Goal: Transaction & Acquisition: Purchase product/service

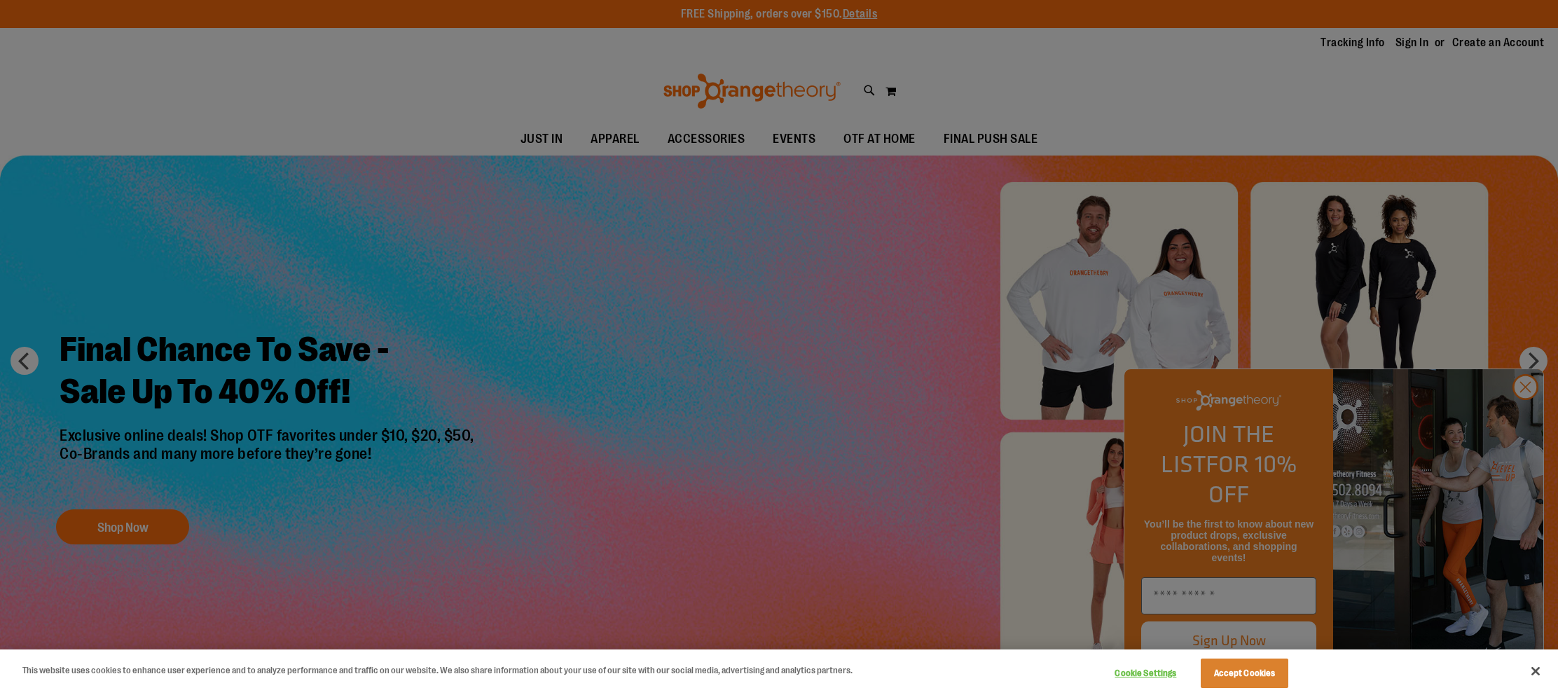
click at [1411, 45] on div at bounding box center [779, 347] width 1558 height 695
click at [1252, 678] on button "Accept Cookies" at bounding box center [1245, 672] width 88 height 29
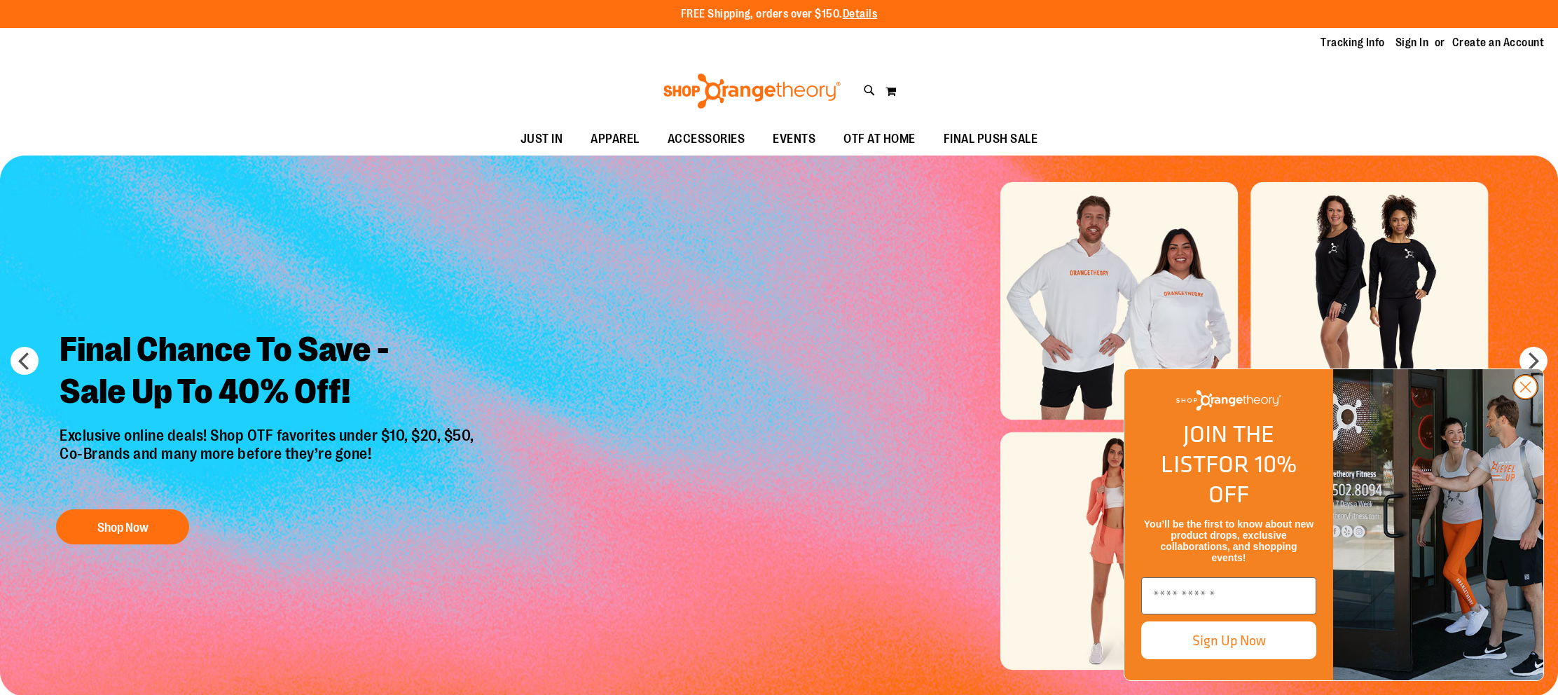
click at [1522, 399] on circle "Close dialog" at bounding box center [1525, 386] width 23 height 23
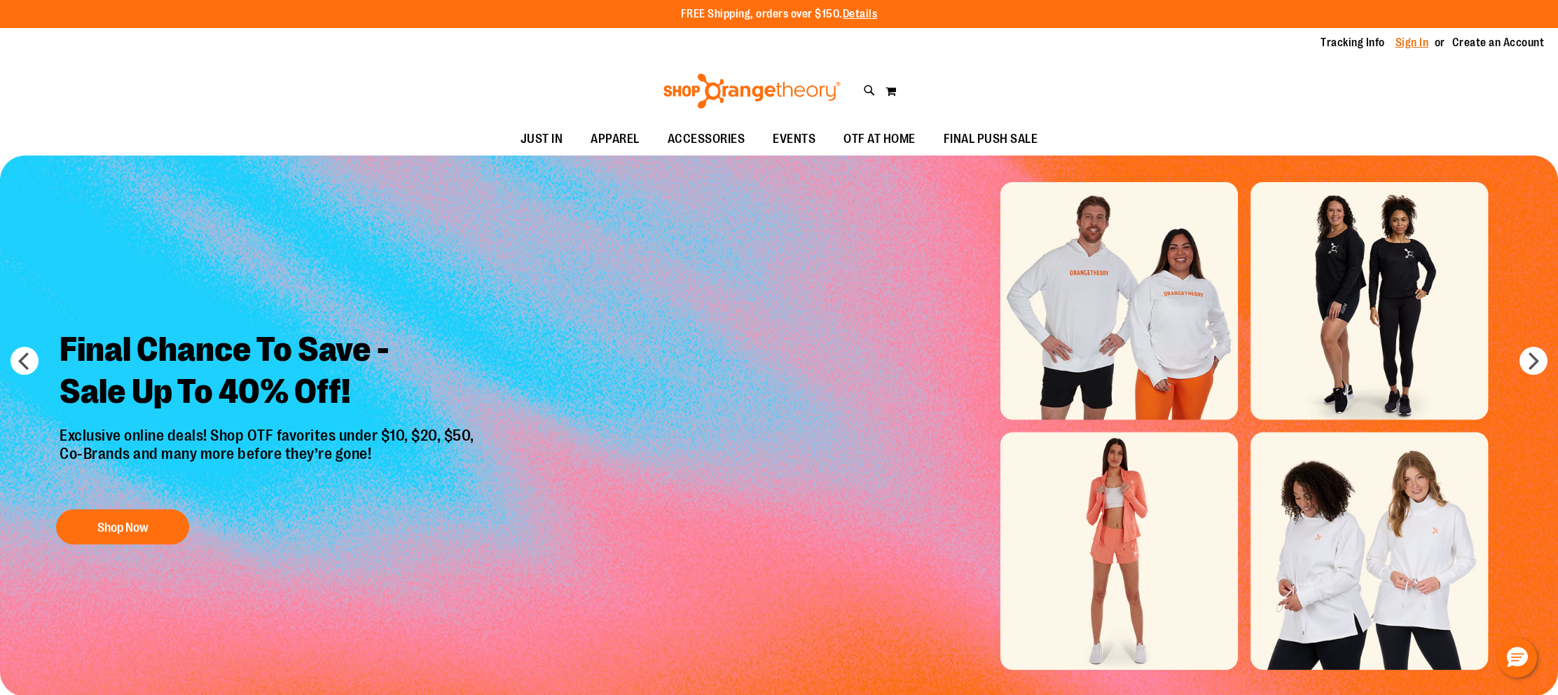
click at [1417, 41] on link "Sign In" at bounding box center [1412, 42] width 34 height 15
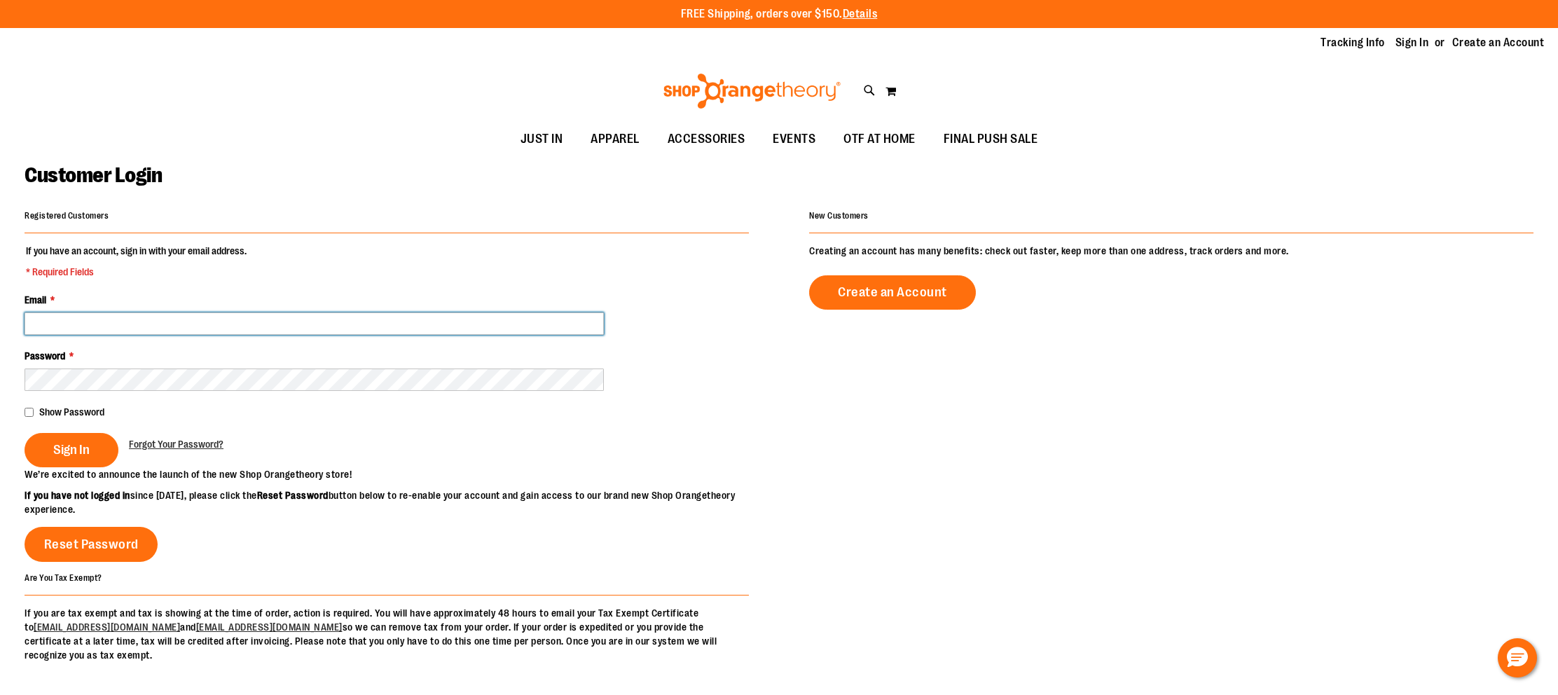
click at [476, 321] on input "Email *" at bounding box center [314, 323] width 579 height 22
paste input "**********"
type input "**********"
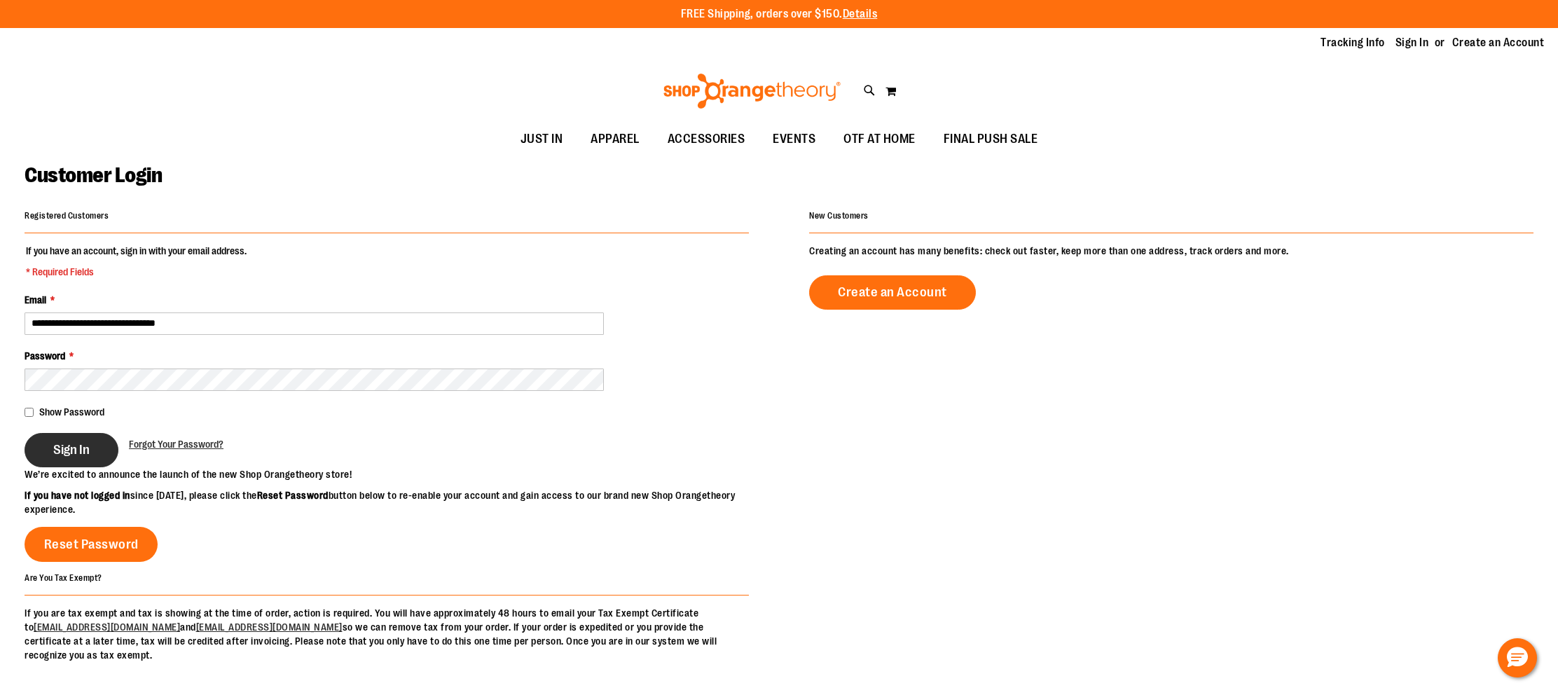
click at [89, 453] on span "Sign In" at bounding box center [71, 449] width 36 height 15
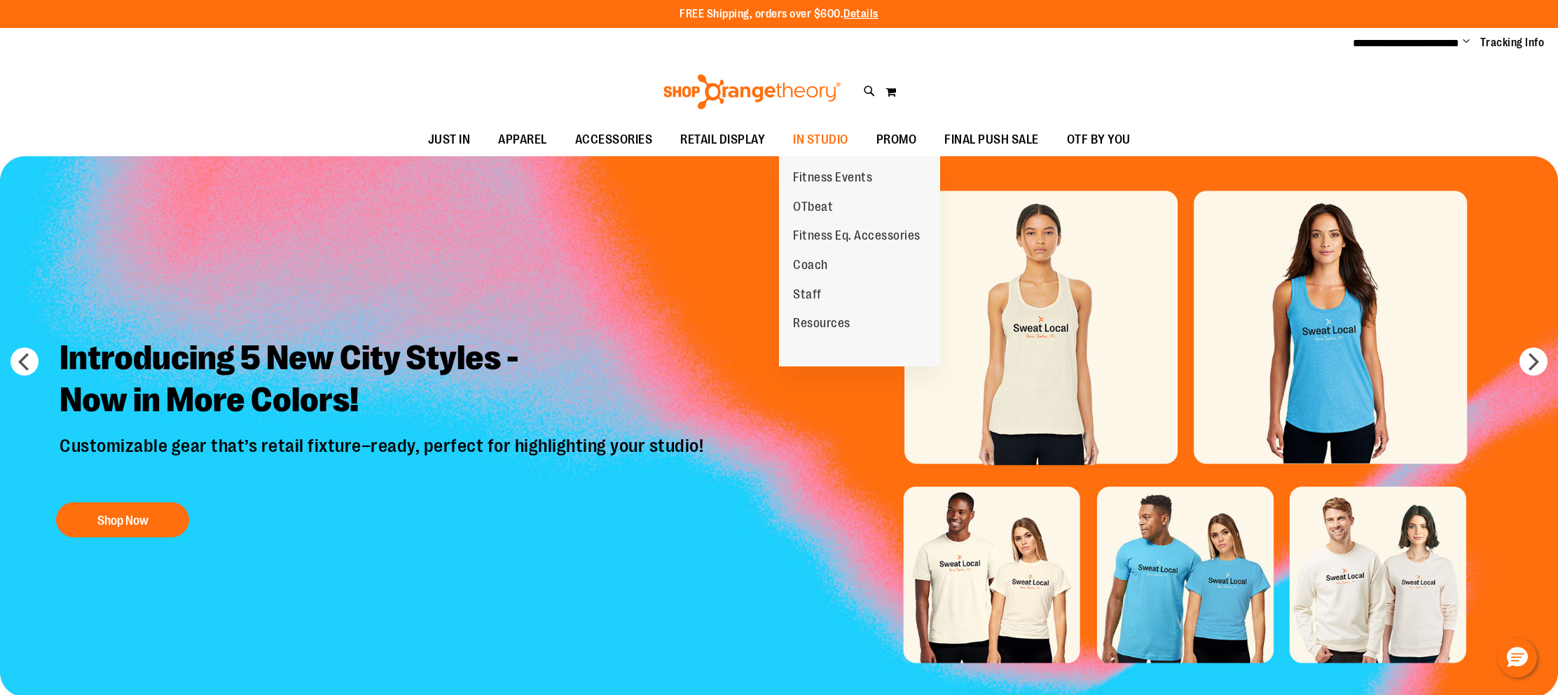
click at [827, 202] on span "OTbeat" at bounding box center [813, 209] width 40 height 18
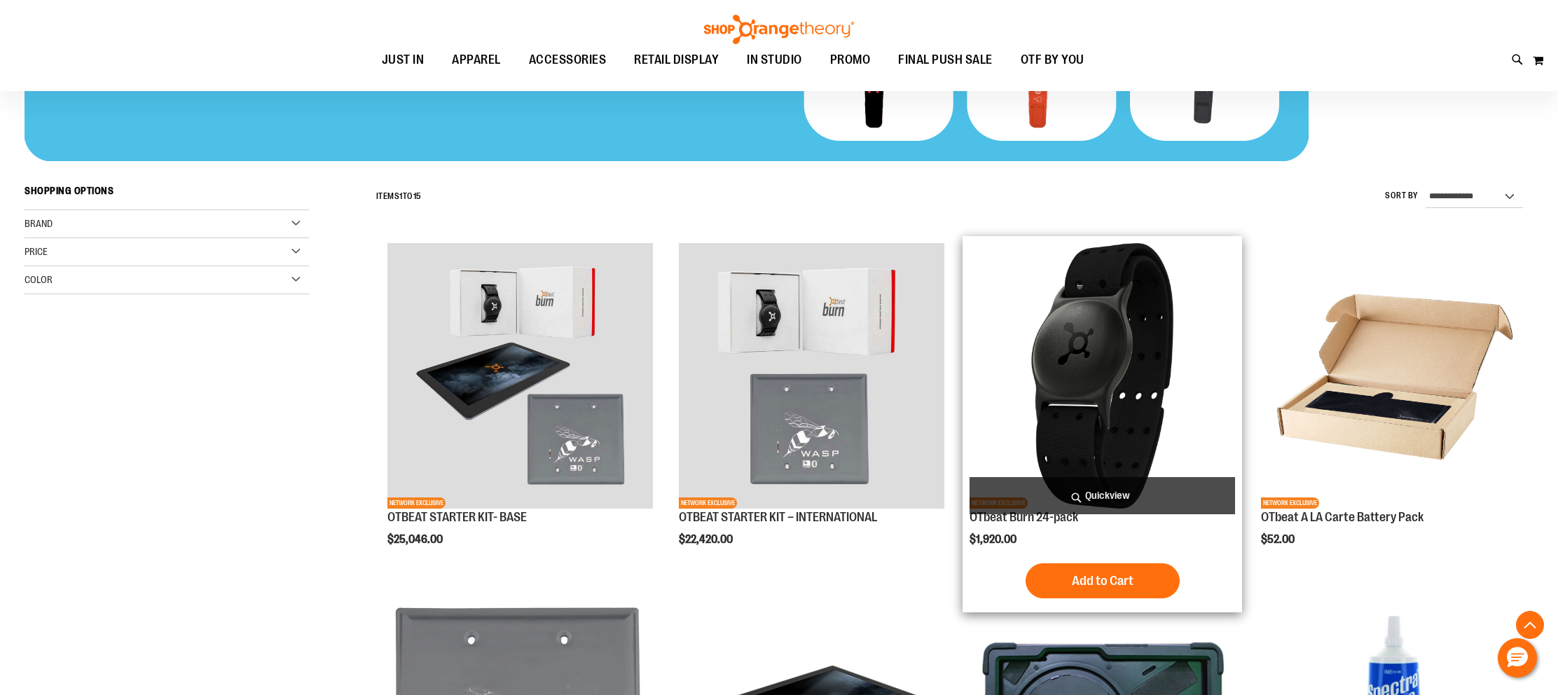
scroll to position [341, 0]
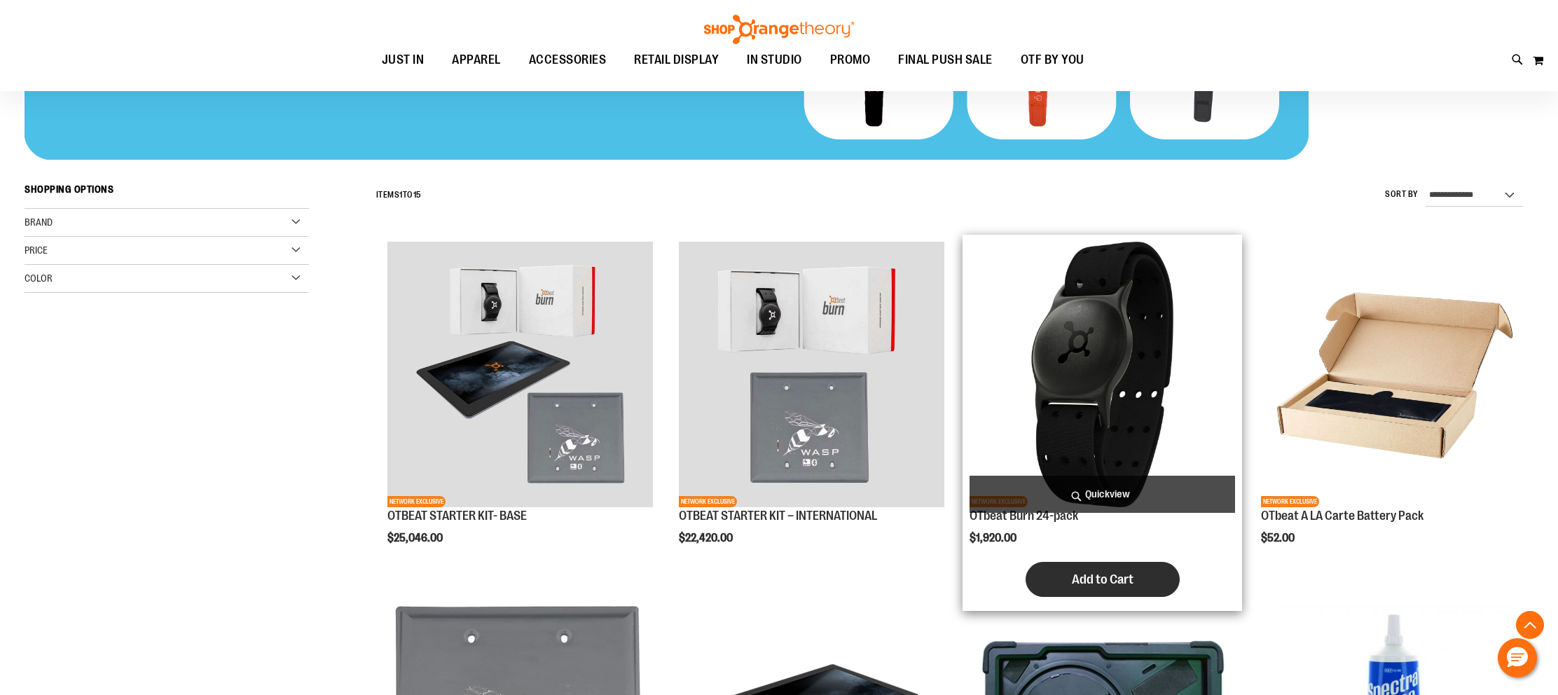
click at [1156, 576] on button "Add to Cart" at bounding box center [1102, 579] width 154 height 35
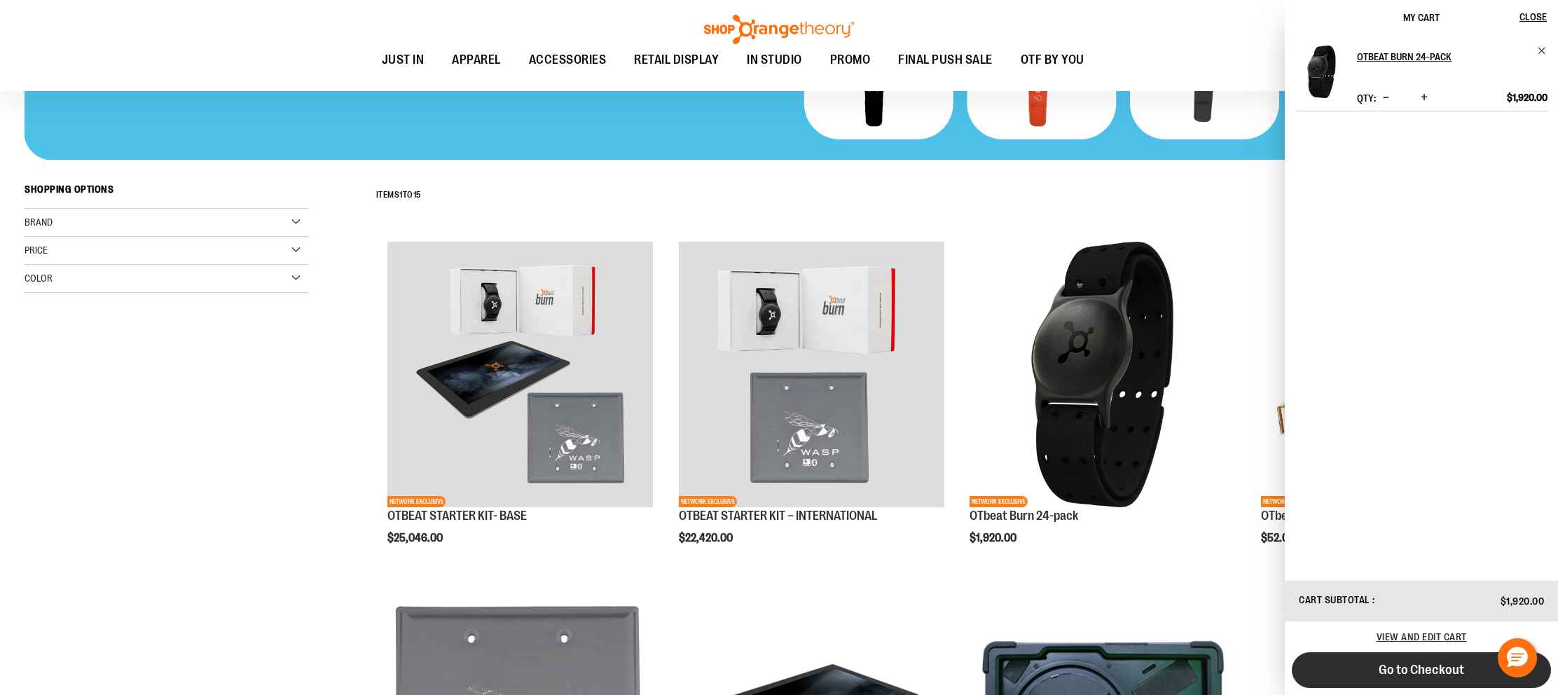
click at [1400, 676] on span "Go to Checkout" at bounding box center [1421, 669] width 85 height 15
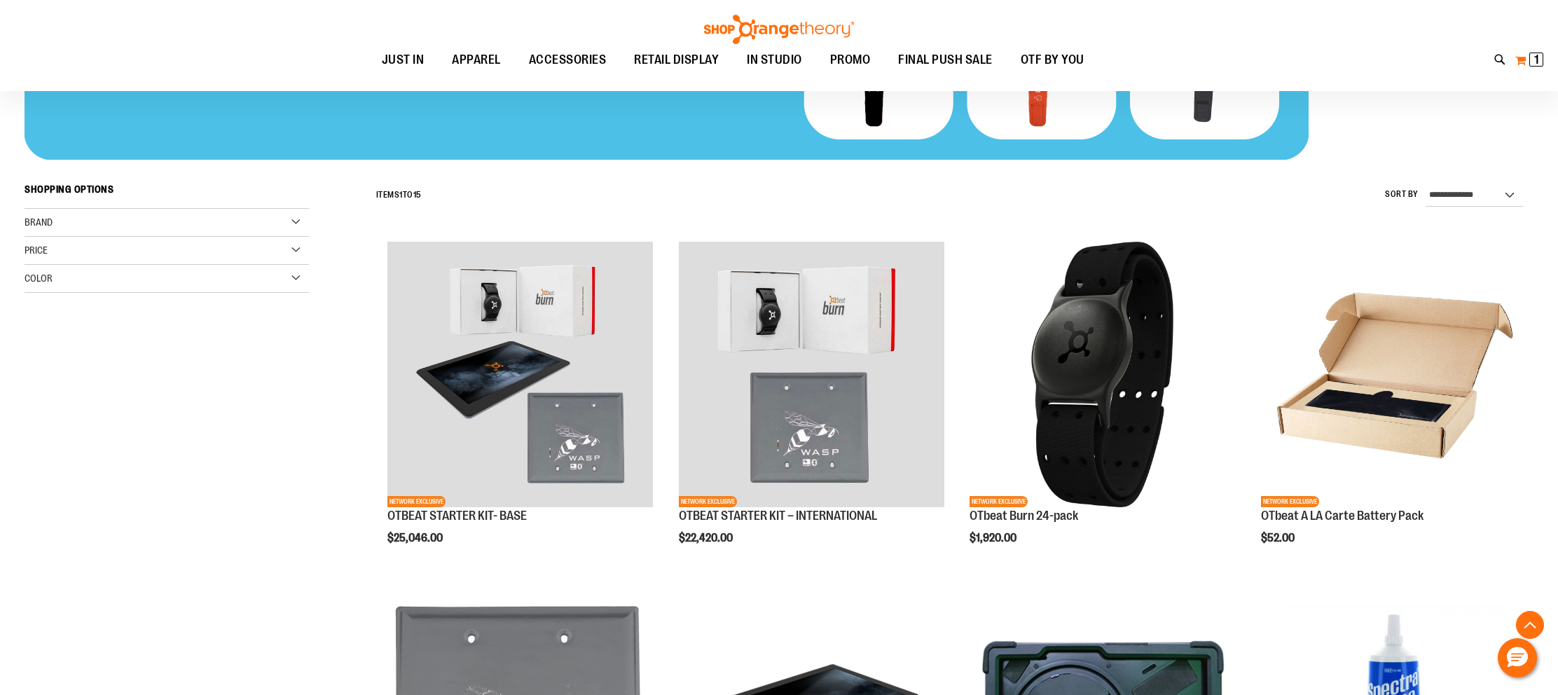
click at [1527, 63] on button "My Cart 1 1 items" at bounding box center [1528, 60] width 29 height 22
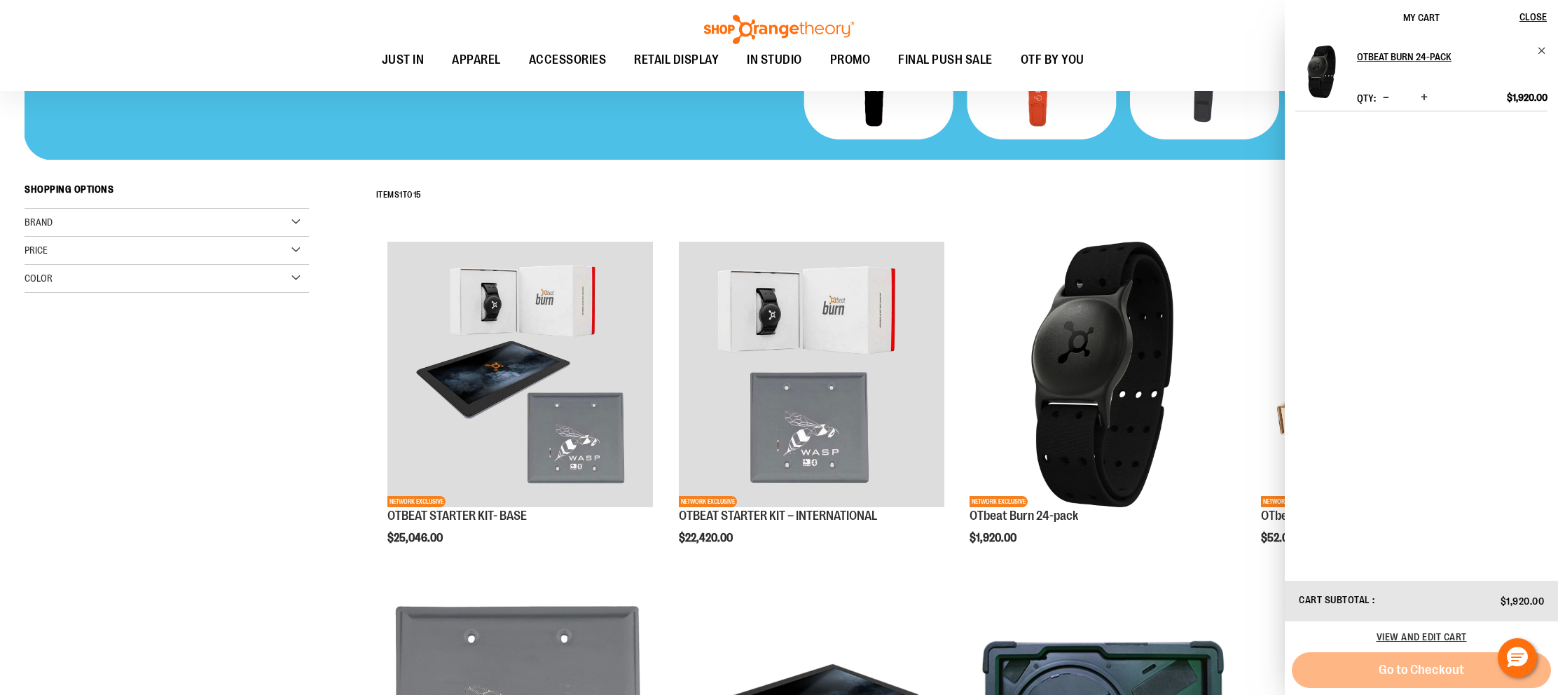
click at [1456, 666] on div "Go to Checkout" at bounding box center [1421, 670] width 259 height 36
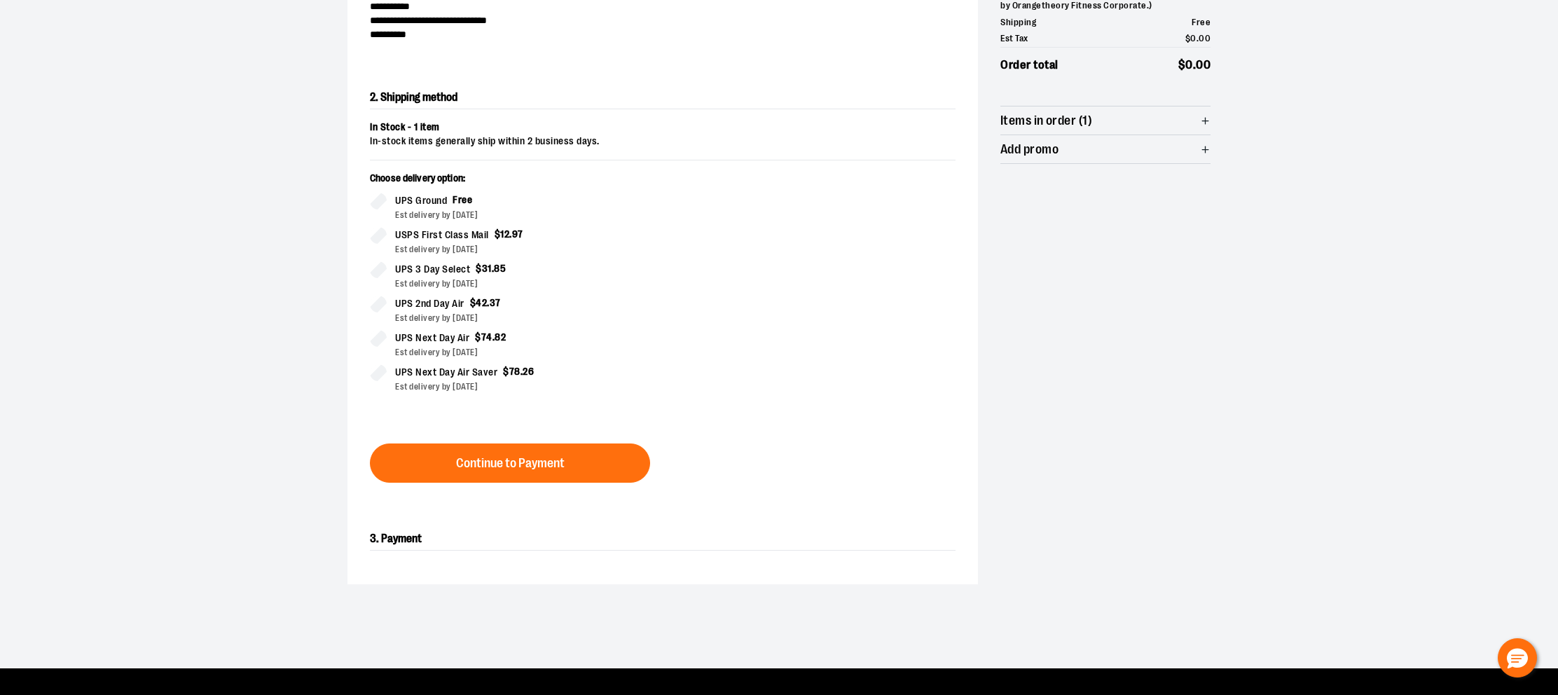
scroll to position [239, 0]
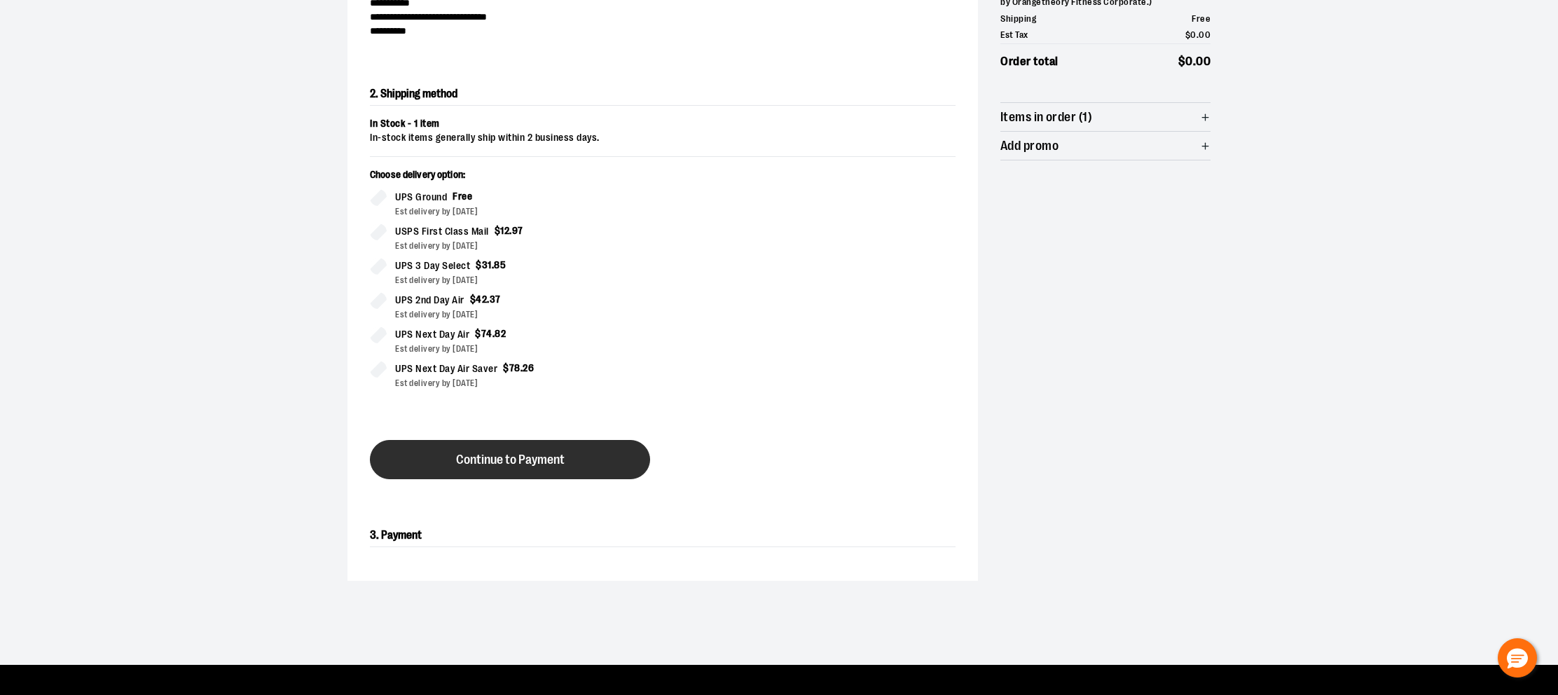
click at [605, 471] on button "Continue to Payment" at bounding box center [510, 459] width 280 height 39
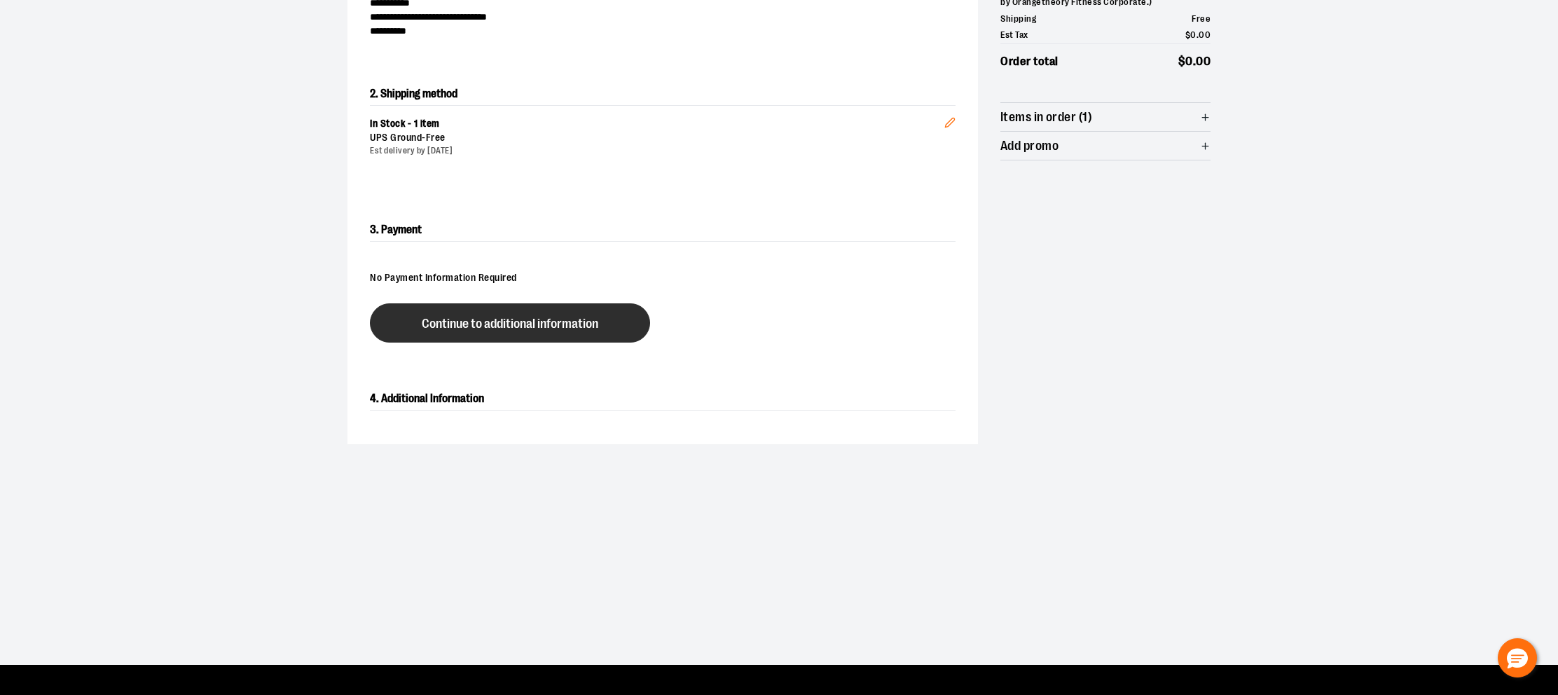
click at [537, 336] on button "Continue to additional information" at bounding box center [510, 322] width 280 height 39
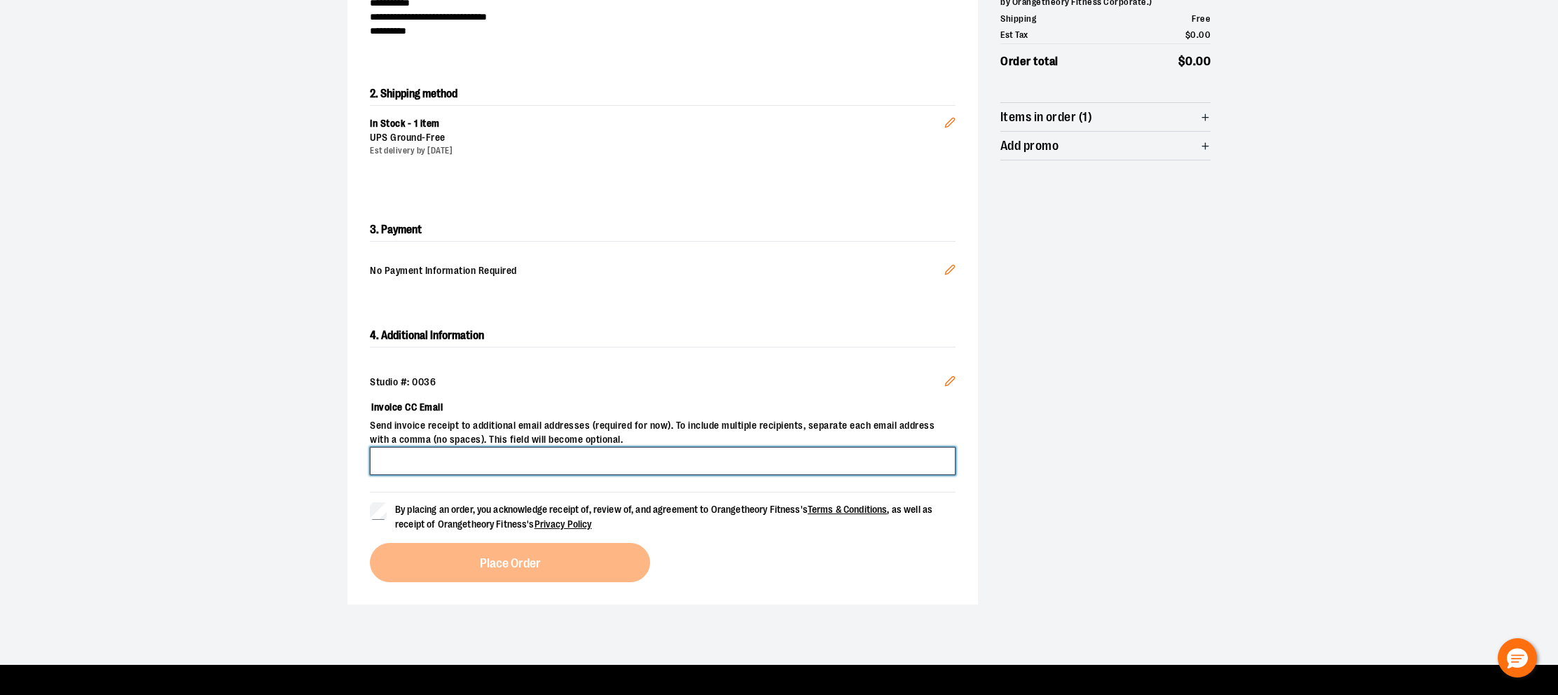
click at [553, 462] on input "Invoice CC Email" at bounding box center [663, 461] width 586 height 28
type input "**********"
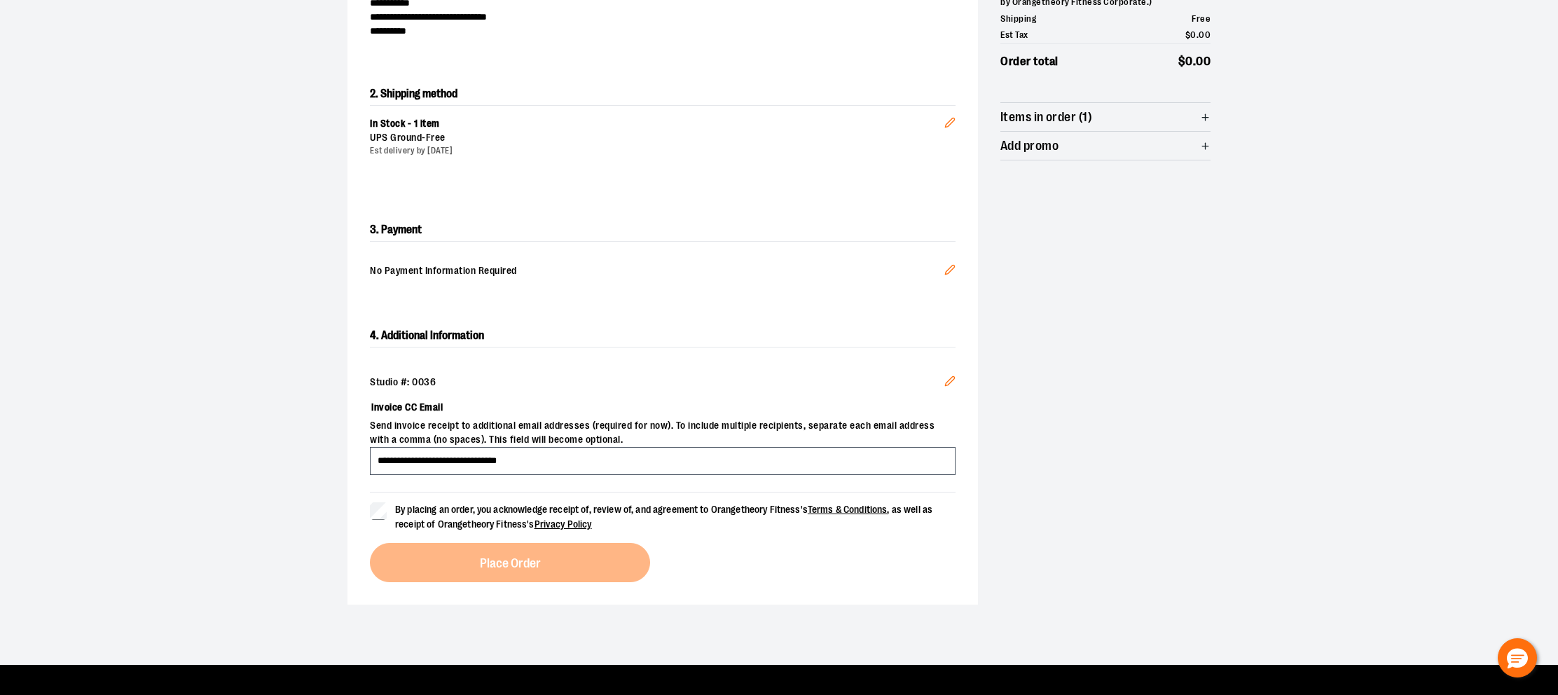
click at [466, 520] on span "By placing an order, you acknowledge receipt of, review of, and agreement to Or…" at bounding box center [663, 517] width 537 height 26
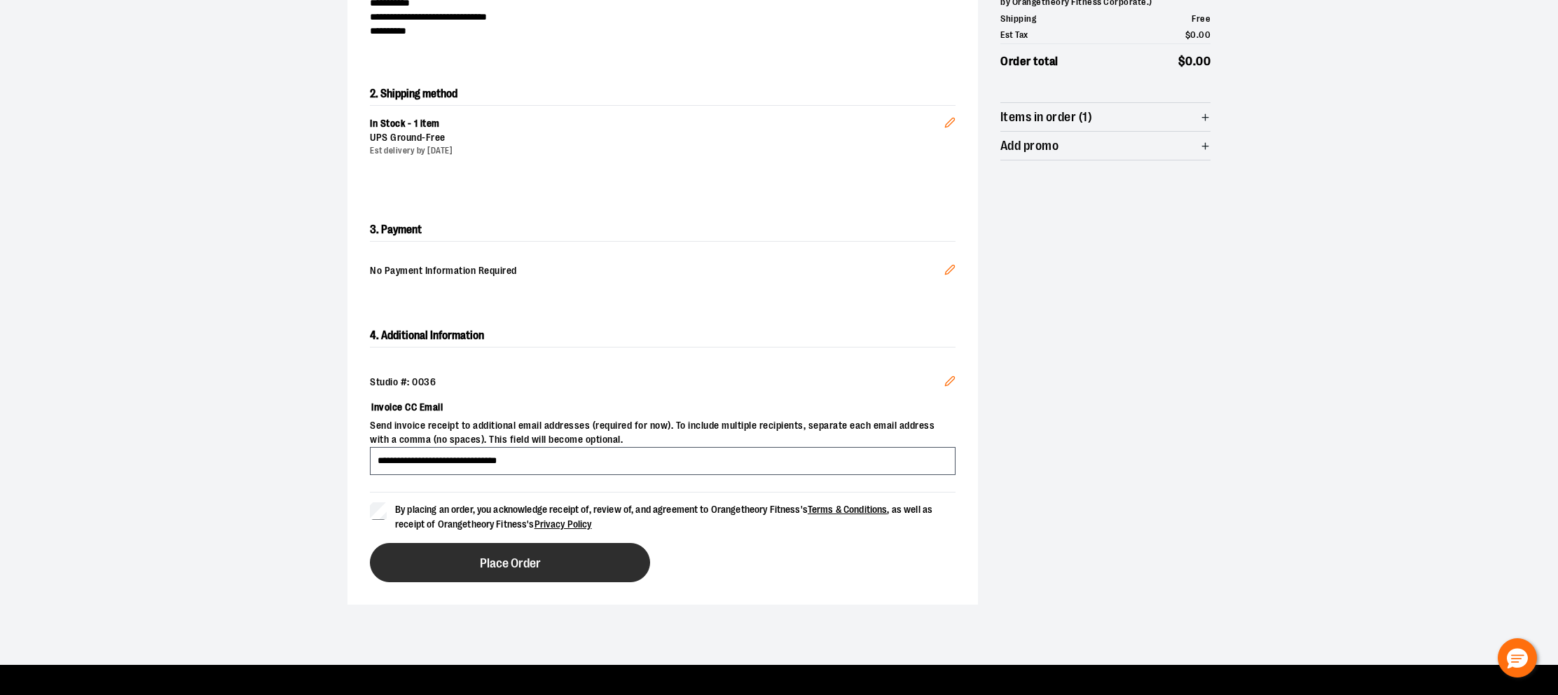
click at [533, 569] on button "Place Order" at bounding box center [510, 562] width 280 height 39
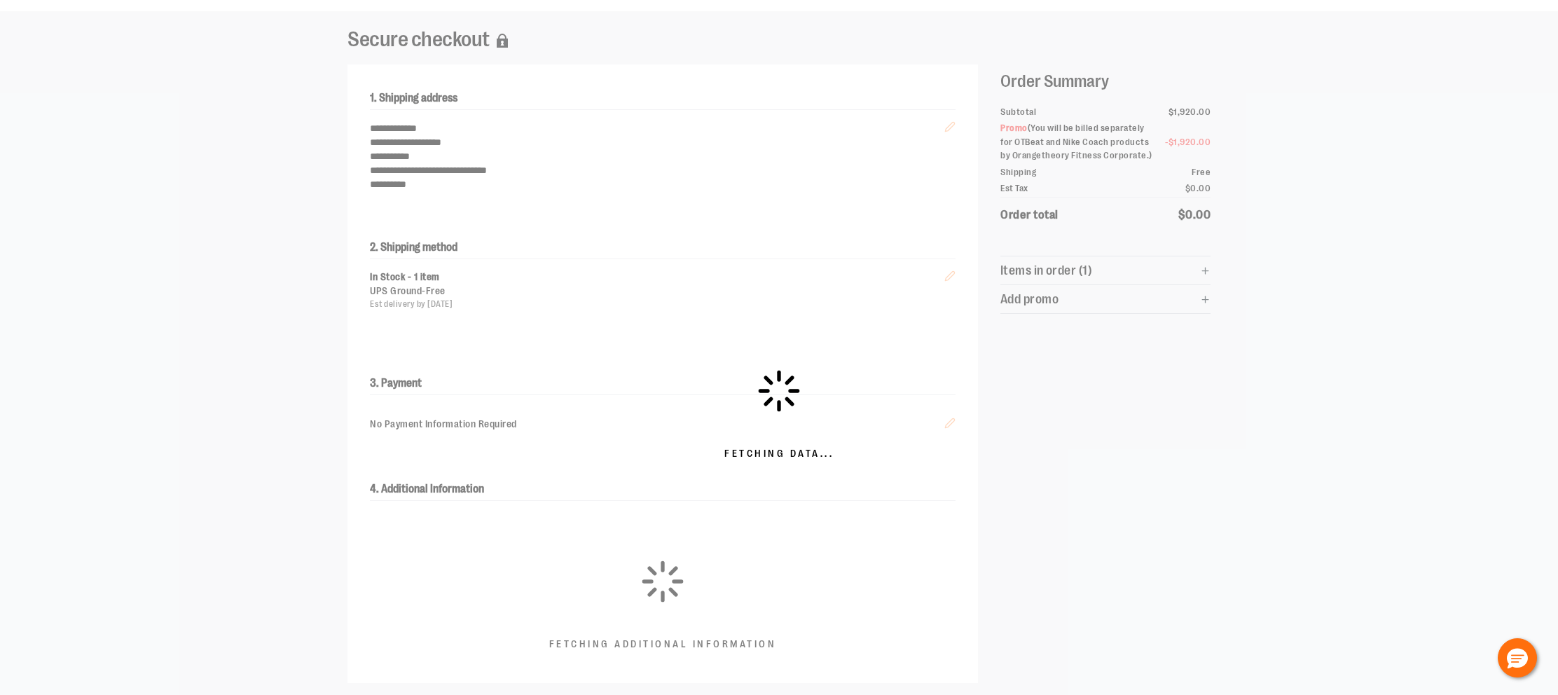
scroll to position [85, 0]
click at [781, 384] on icon at bounding box center [778, 391] width 47 height 47
drag, startPoint x: 752, startPoint y: 471, endPoint x: 380, endPoint y: 199, distance: 461.1
click at [752, 471] on div "Fetching Data..." at bounding box center [779, 415] width 1558 height 807
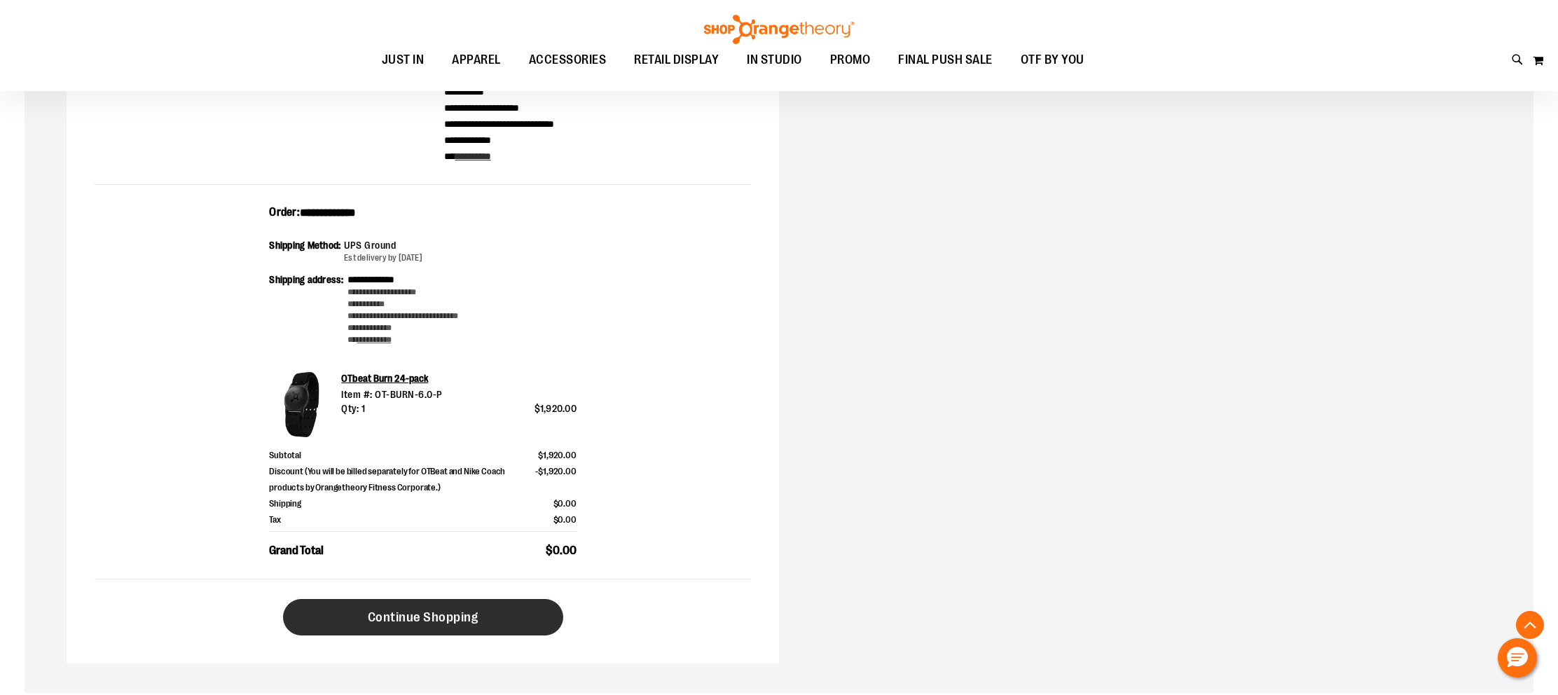
scroll to position [246, 0]
click at [485, 619] on link "Continue Shopping" at bounding box center [423, 615] width 280 height 36
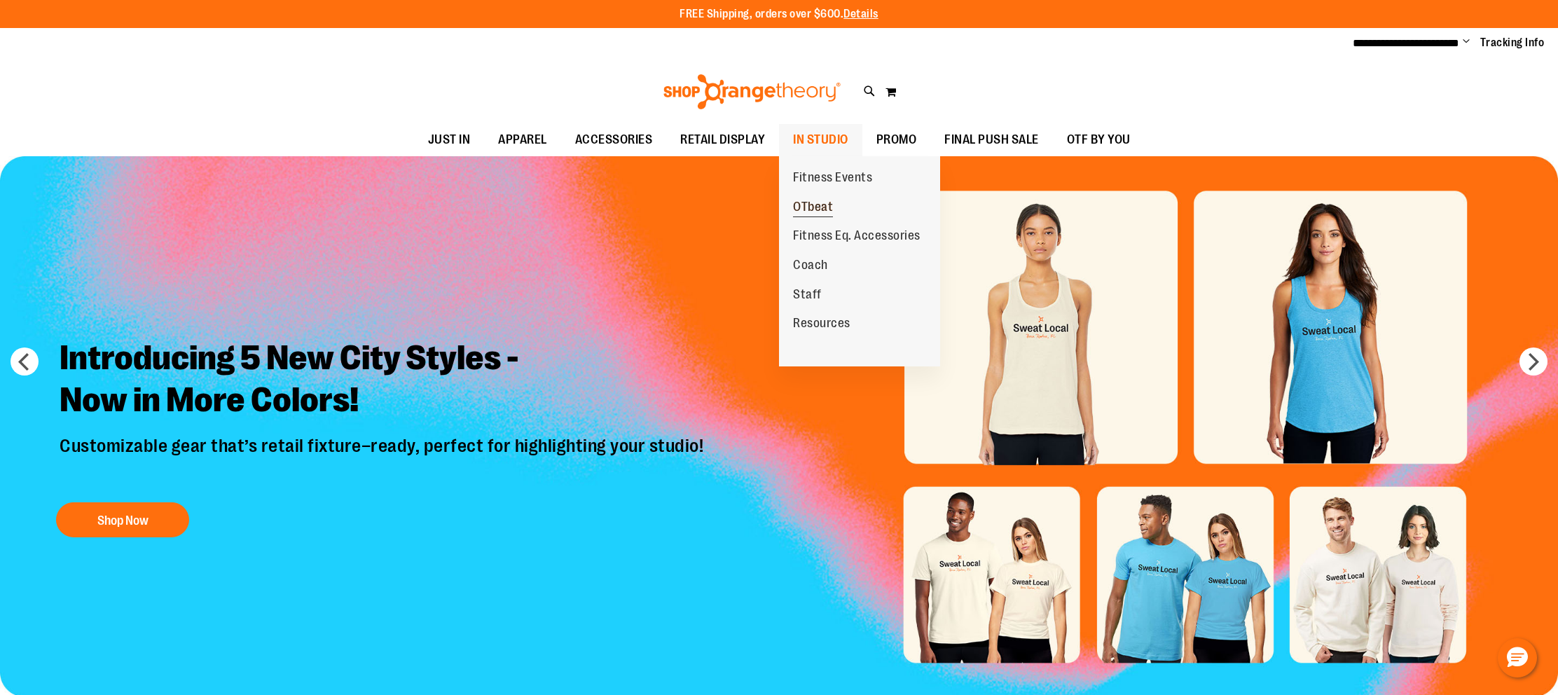
click at [811, 203] on span "OTbeat" at bounding box center [813, 209] width 40 height 18
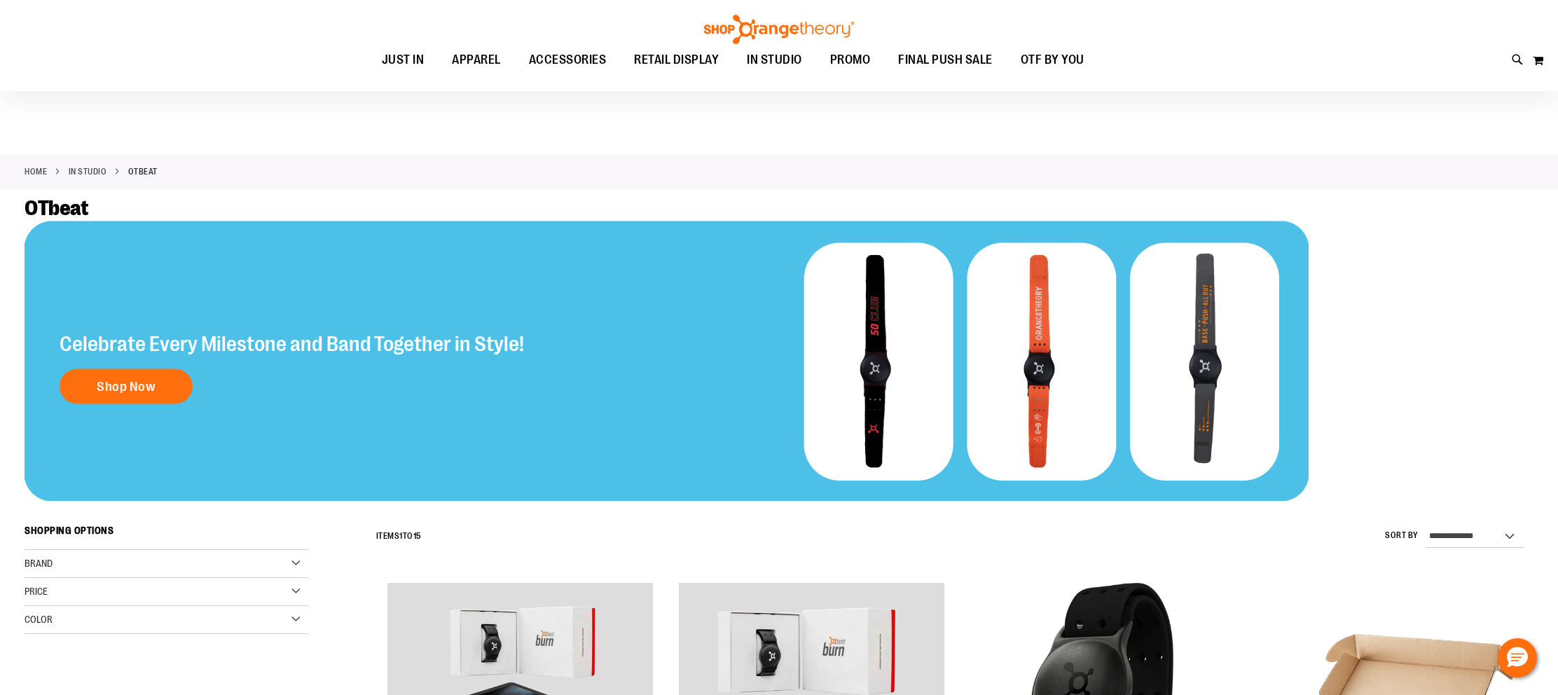
scroll to position [424, 0]
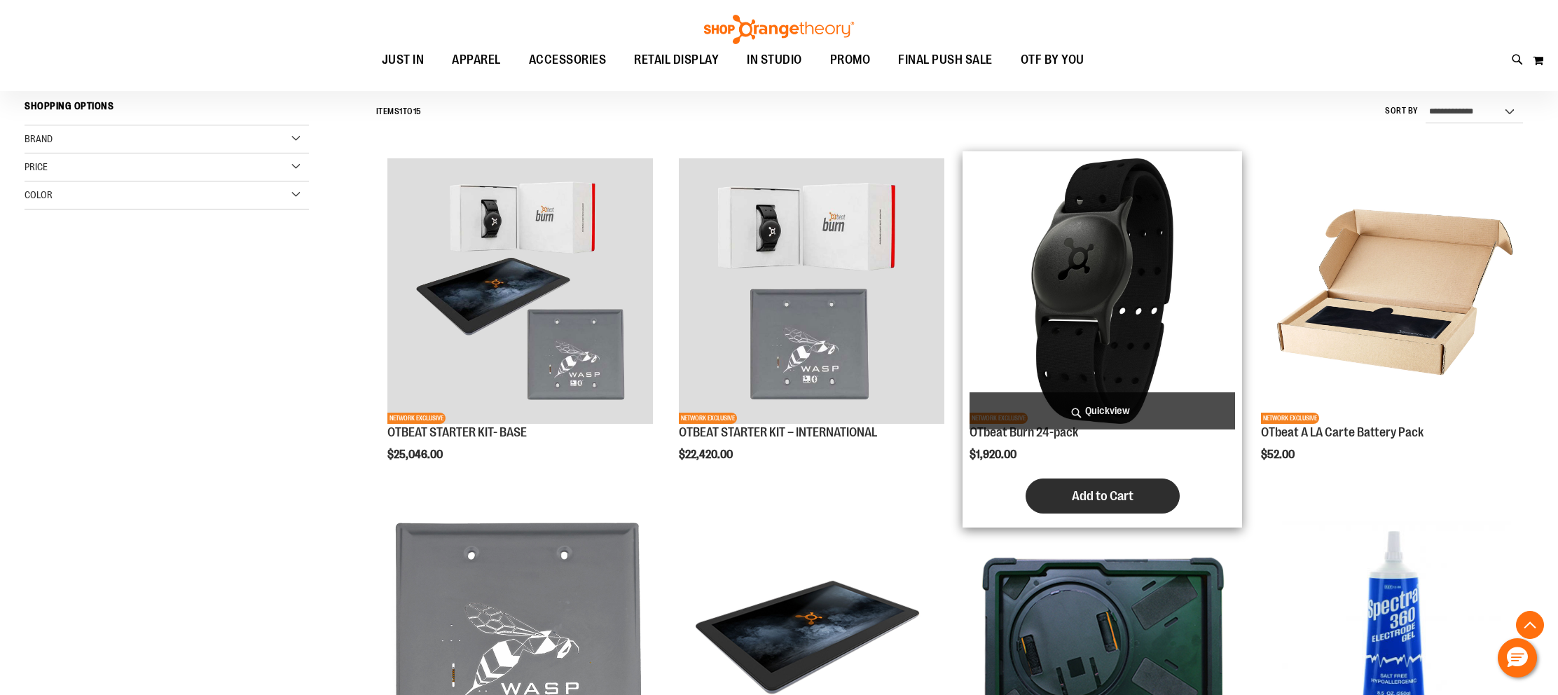
click at [1124, 507] on button "Add to Cart" at bounding box center [1102, 495] width 154 height 35
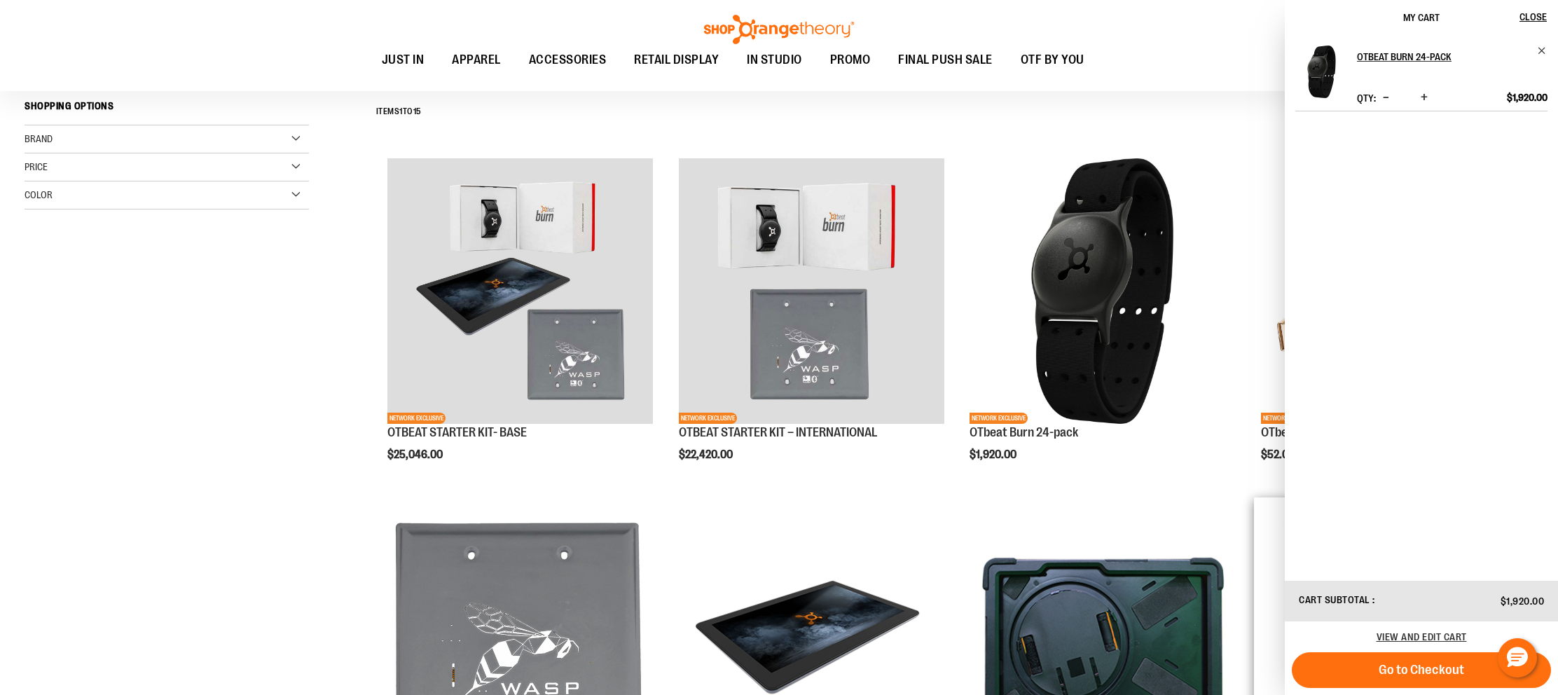
click at [1389, 661] on button "Go to Checkout" at bounding box center [1421, 670] width 259 height 36
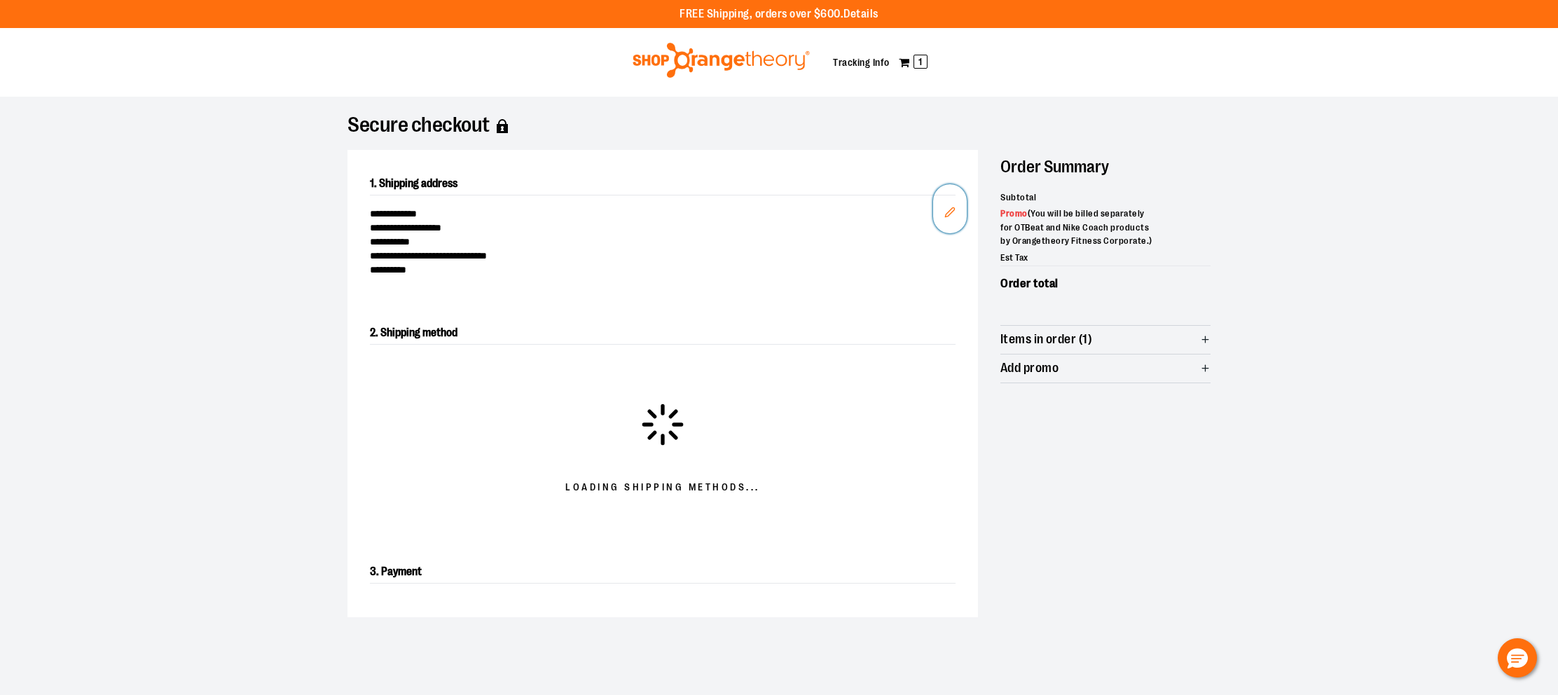
click at [952, 214] on icon "Edit" at bounding box center [949, 212] width 11 height 11
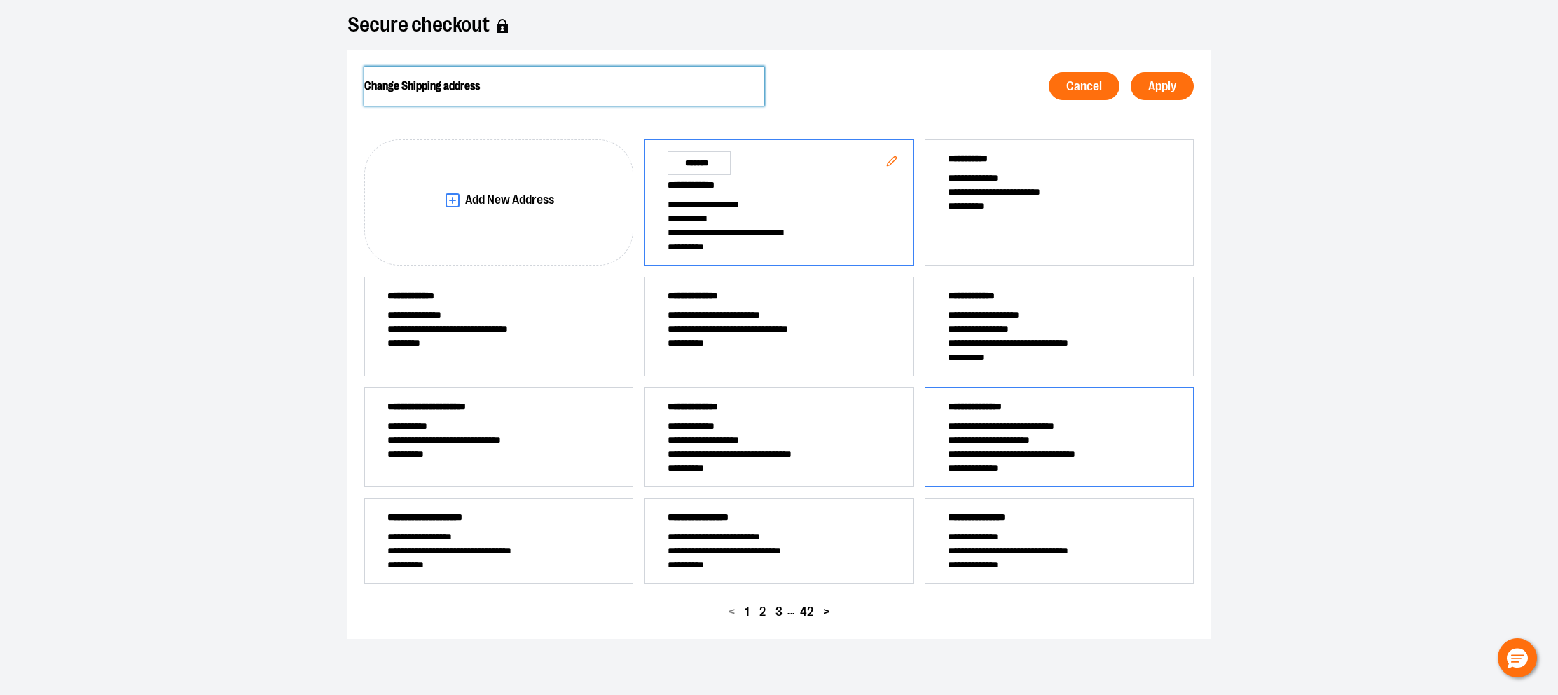
scroll to position [102, 0]
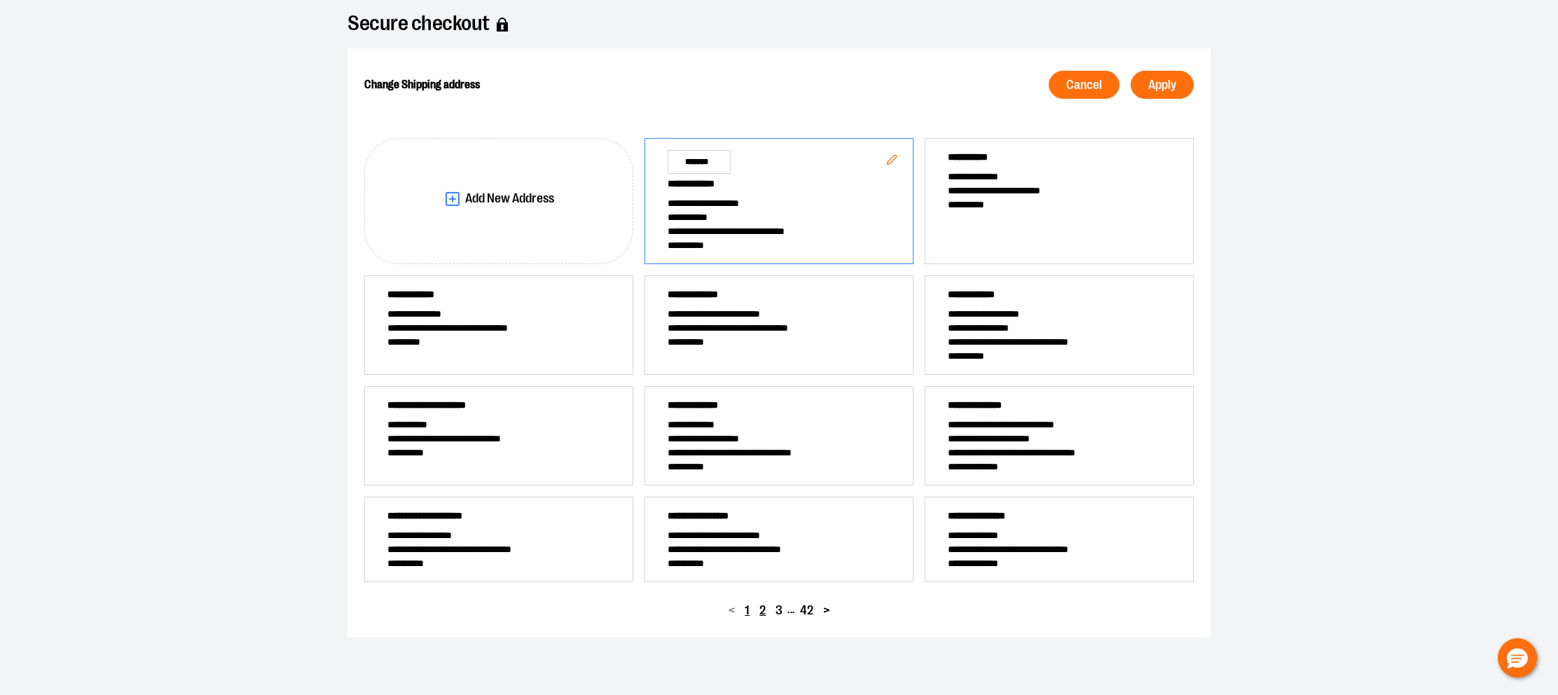
click at [768, 609] on button "2" at bounding box center [762, 610] width 16 height 20
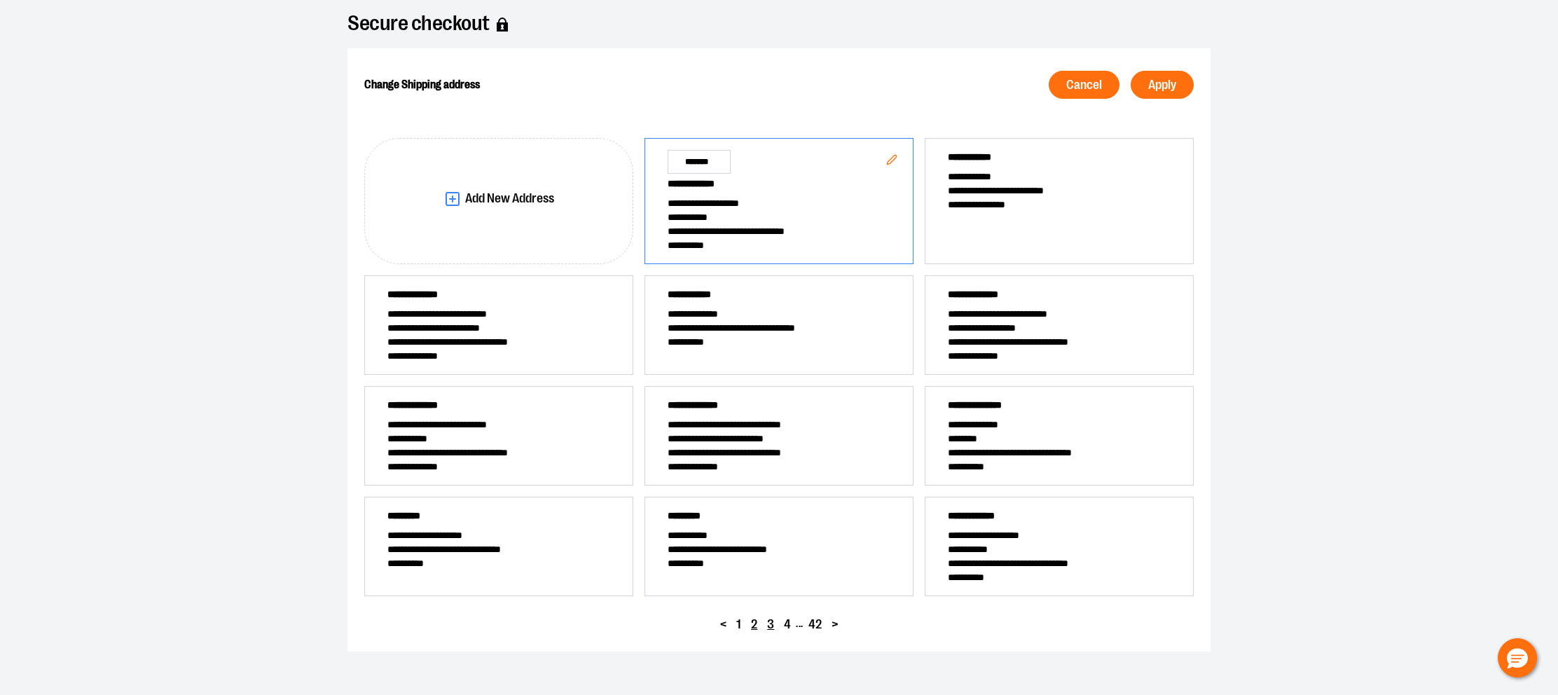
click at [773, 626] on span "3" at bounding box center [770, 624] width 7 height 13
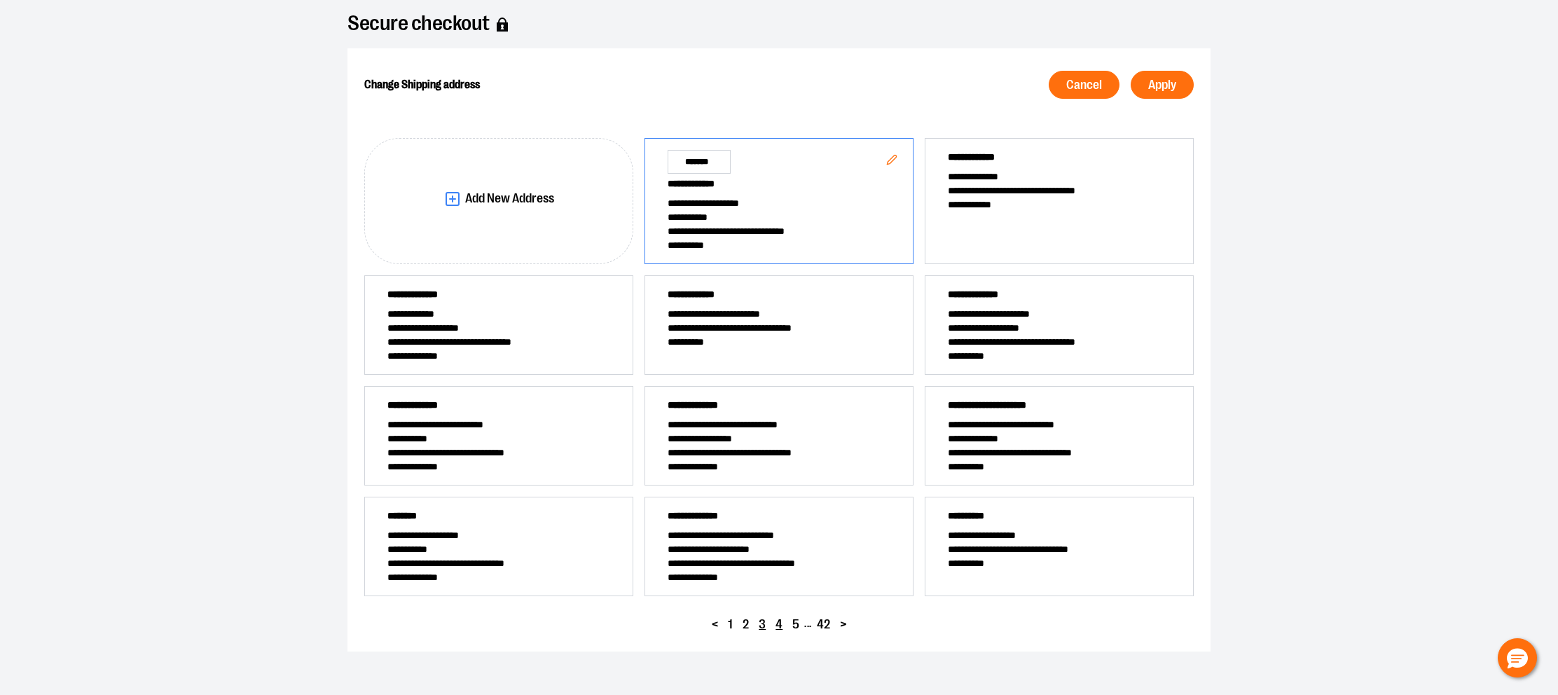
click at [776, 630] on span "4" at bounding box center [778, 624] width 7 height 13
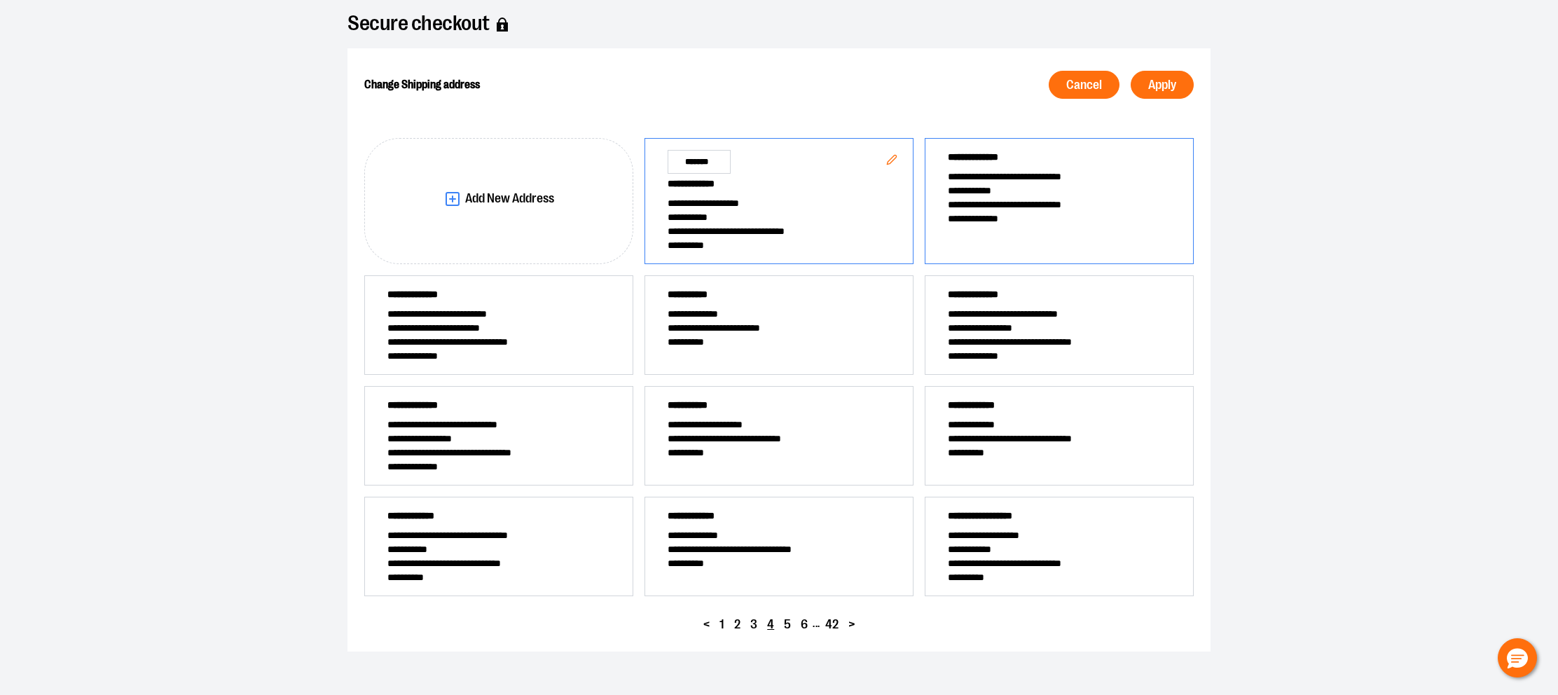
click at [990, 223] on span "**********" at bounding box center [1059, 219] width 223 height 14
click at [1194, 74] on div "**********" at bounding box center [778, 349] width 863 height 603
click at [1187, 81] on button "Apply" at bounding box center [1162, 85] width 63 height 28
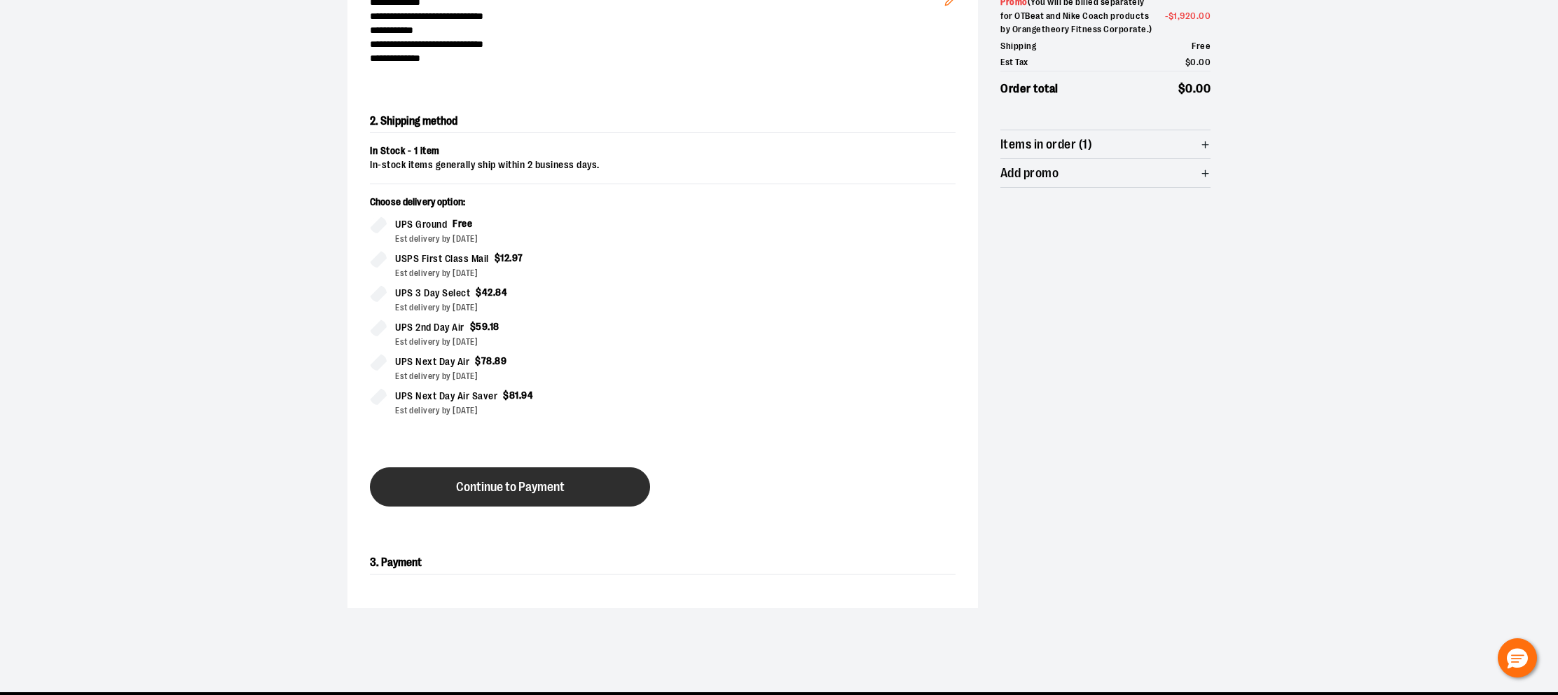
click at [592, 486] on button "Continue to Payment" at bounding box center [510, 486] width 280 height 39
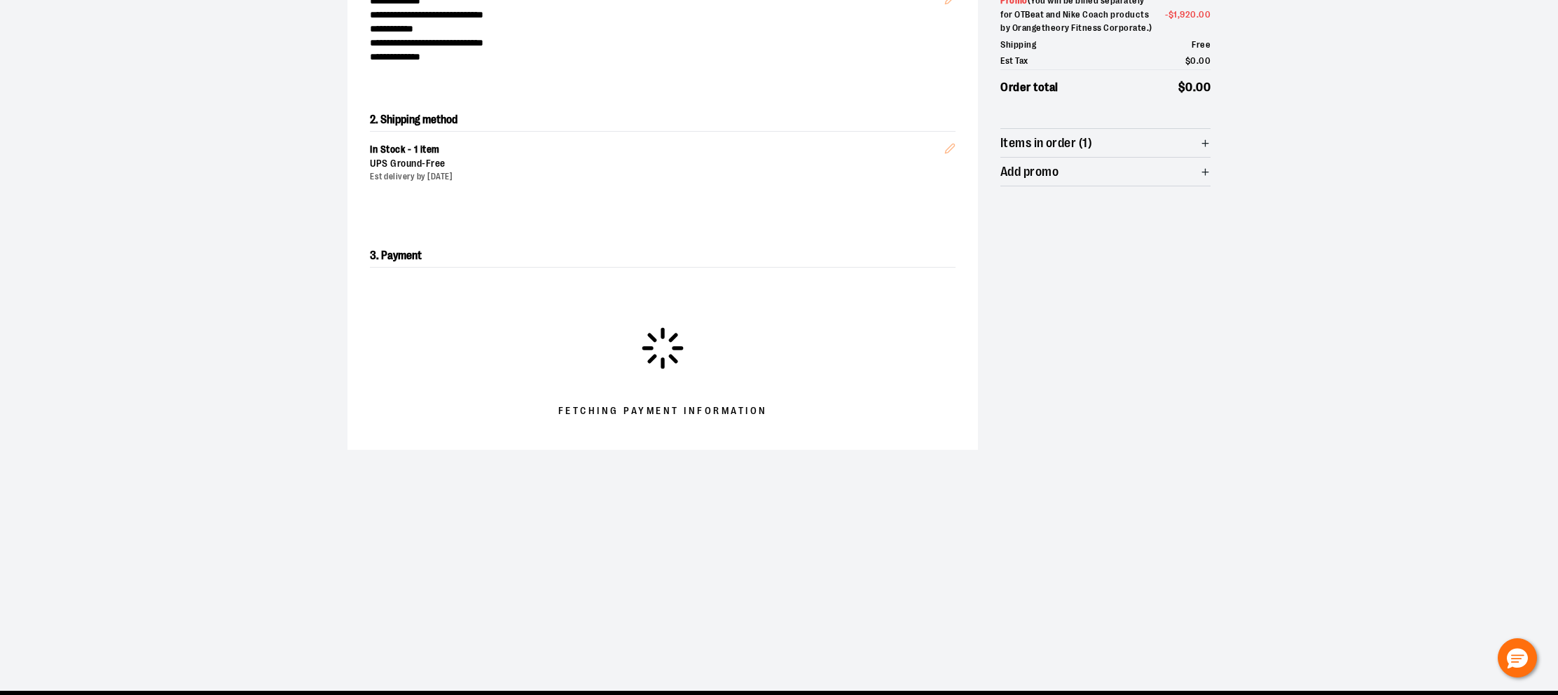
scroll to position [214, 0]
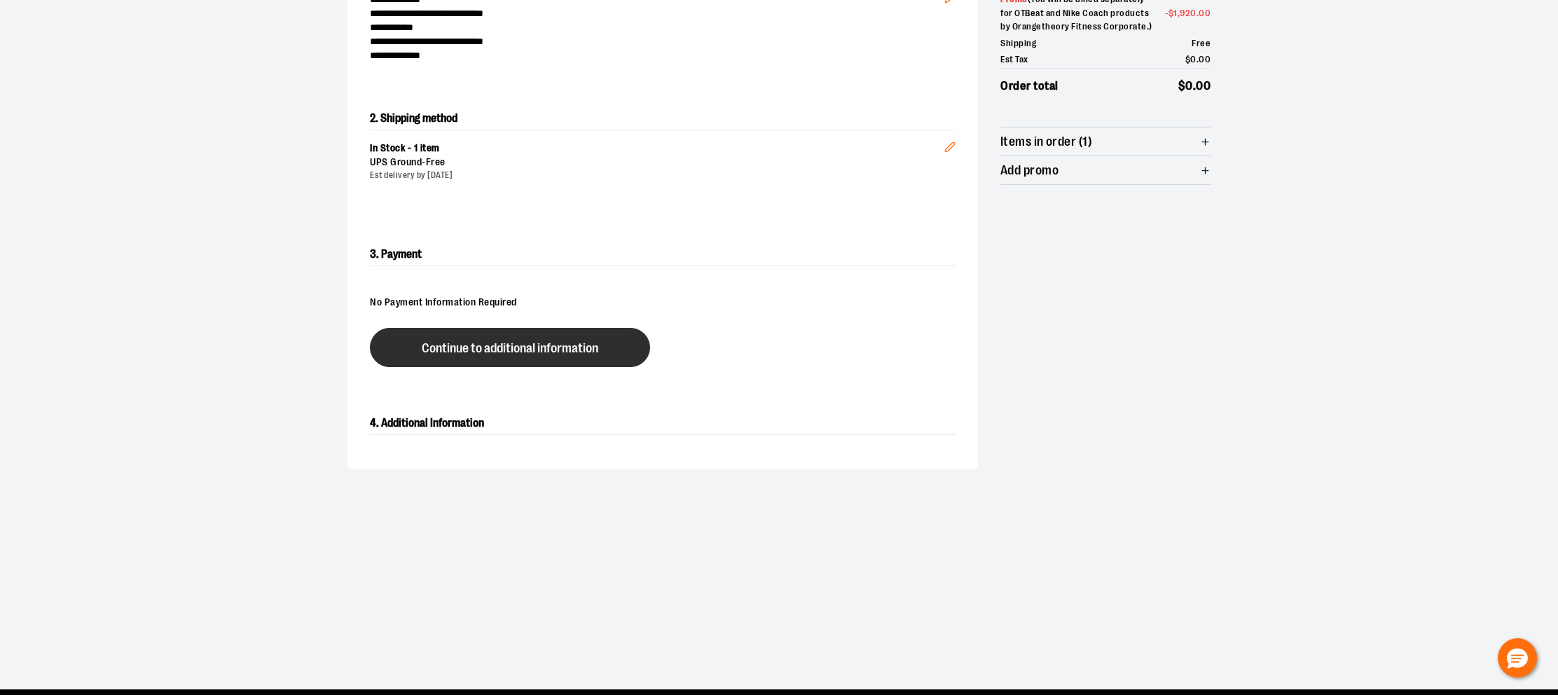
click at [580, 352] on span "Continue to additional information" at bounding box center [510, 348] width 177 height 13
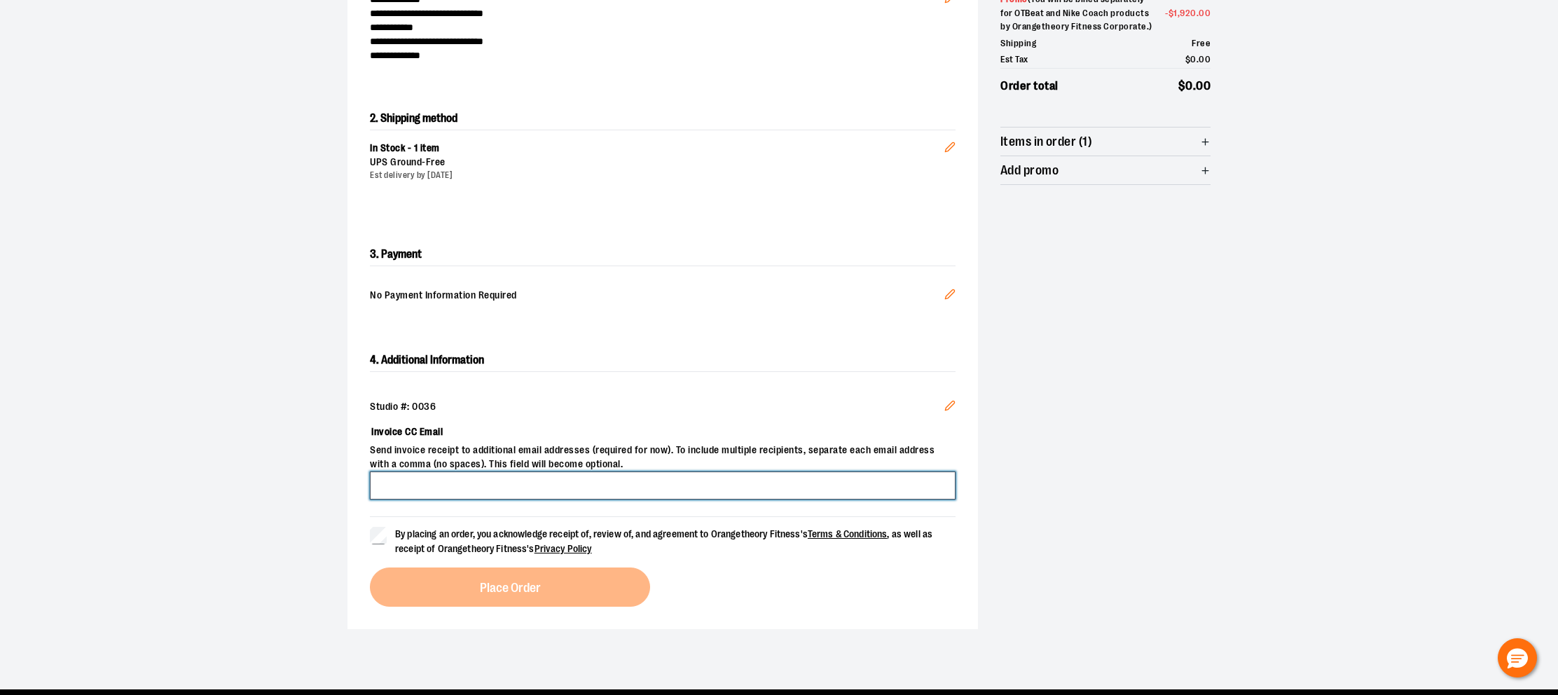
click at [444, 488] on input "Invoice CC Email" at bounding box center [663, 485] width 586 height 28
type input "**********"
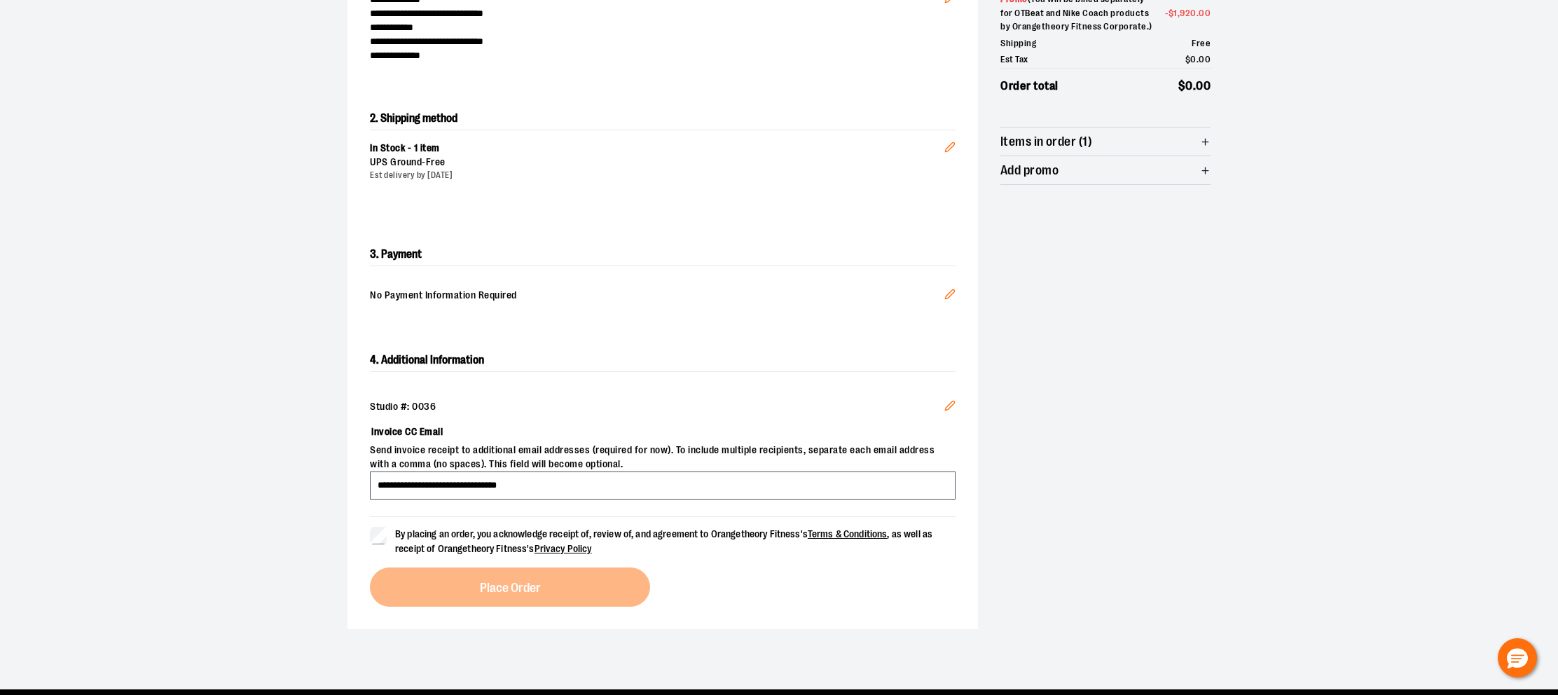
click at [436, 532] on span "By placing an order, you acknowledge receipt of, review of, and agreement to Or…" at bounding box center [663, 541] width 537 height 26
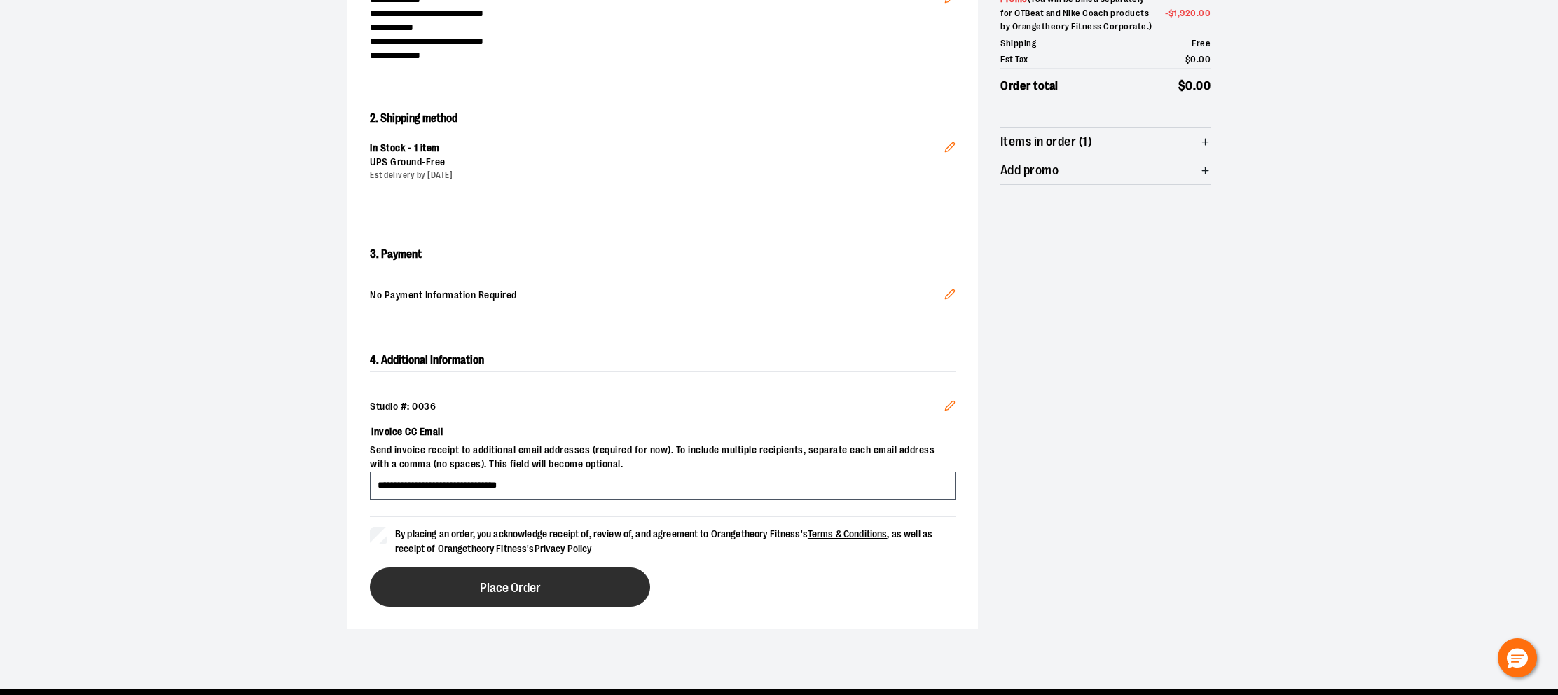
click at [528, 593] on span "Place Order" at bounding box center [510, 587] width 61 height 13
